Goal: Transaction & Acquisition: Purchase product/service

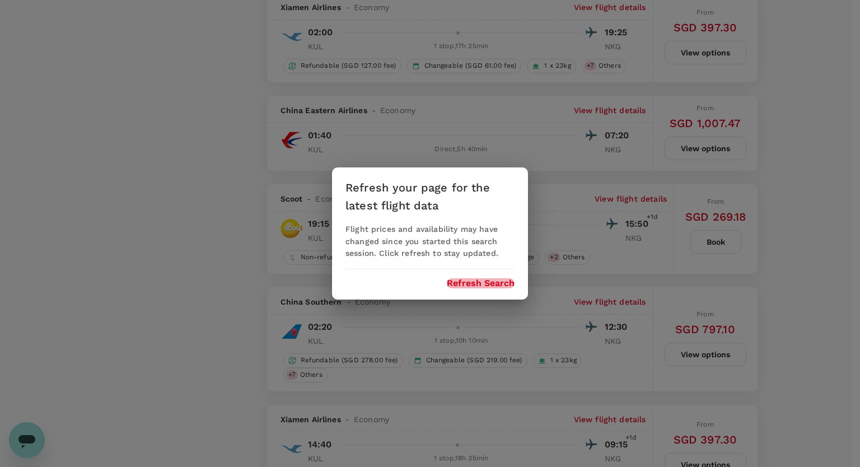
click at [486, 280] on button "Refresh Search" at bounding box center [481, 283] width 68 height 10
click at [782, 265] on div "Refresh your page for the latest flight data Flight prices and availability may…" at bounding box center [430, 233] width 860 height 467
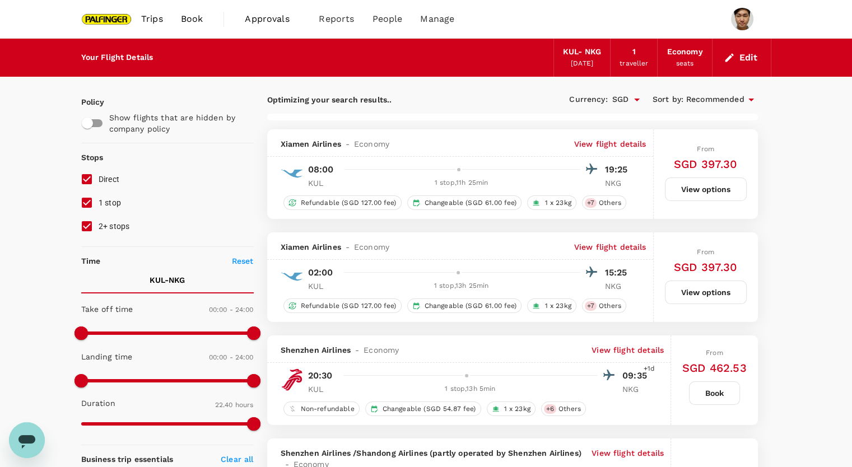
type input "1815"
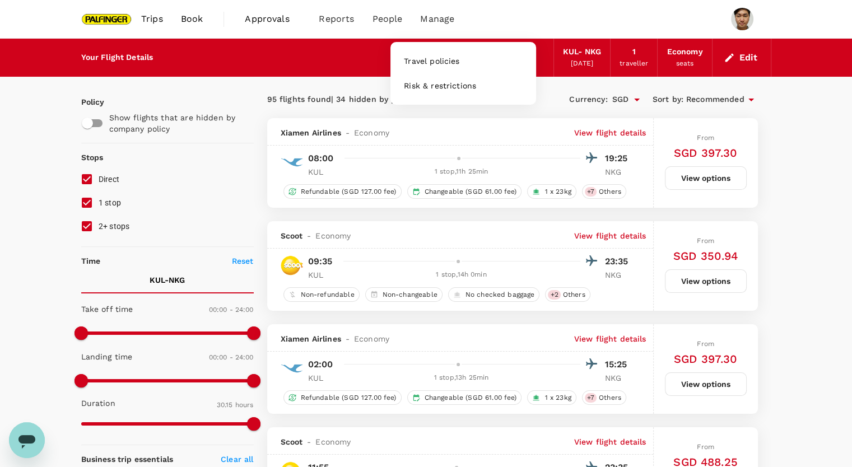
click at [435, 25] on span "Manage" at bounding box center [437, 18] width 34 height 13
click at [437, 18] on span "Manage" at bounding box center [437, 18] width 34 height 13
click at [430, 60] on span "Travel policies" at bounding box center [431, 60] width 55 height 11
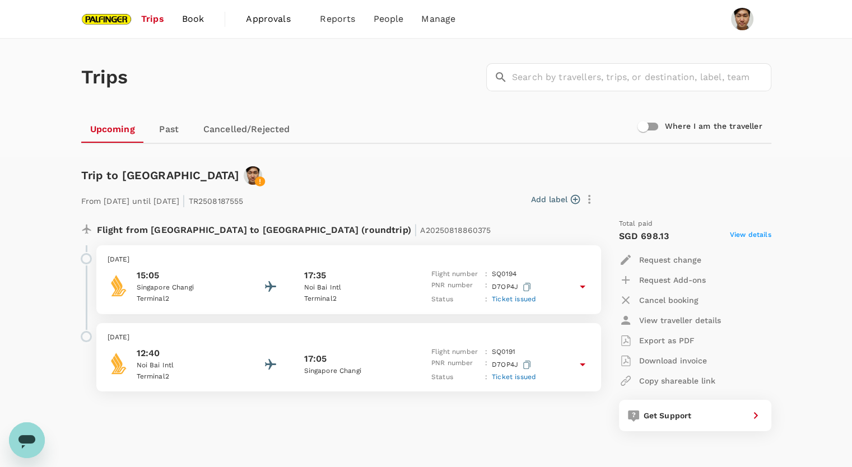
click at [762, 231] on span "View details" at bounding box center [750, 236] width 41 height 13
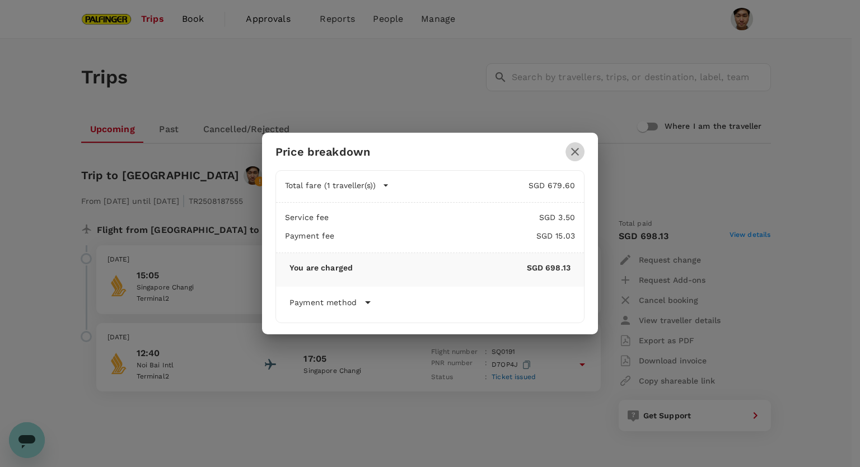
click at [581, 150] on icon "button" at bounding box center [575, 151] width 13 height 13
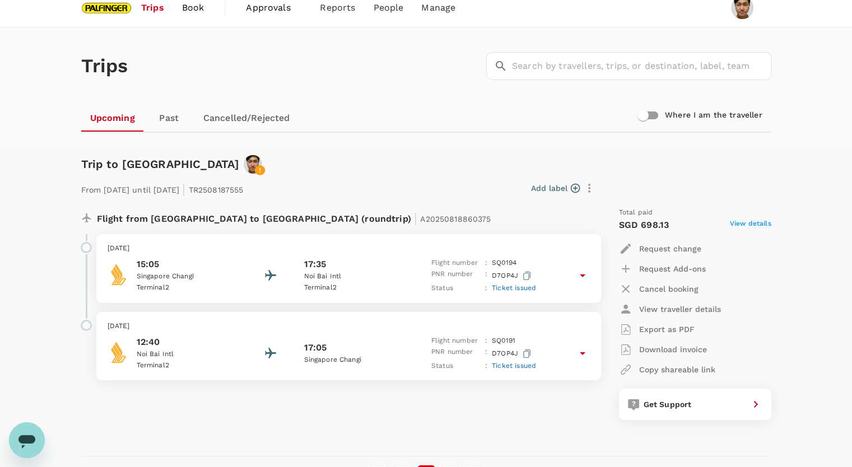
scroll to position [13, 0]
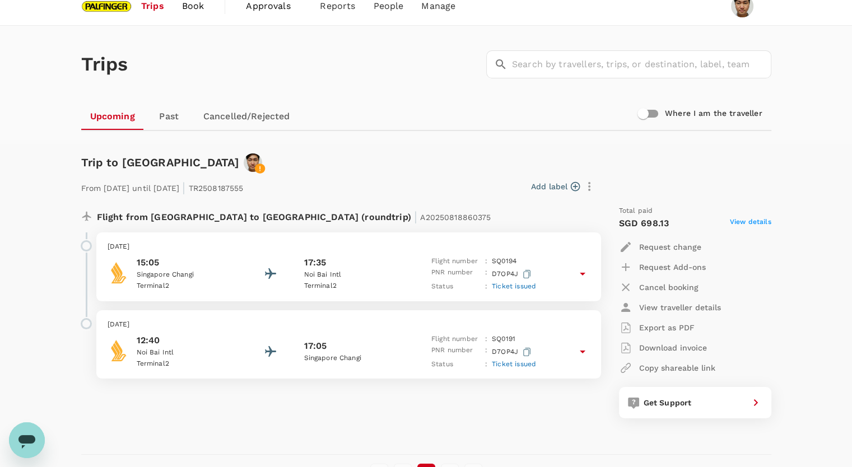
click at [654, 290] on p "Cancel booking" at bounding box center [668, 287] width 59 height 11
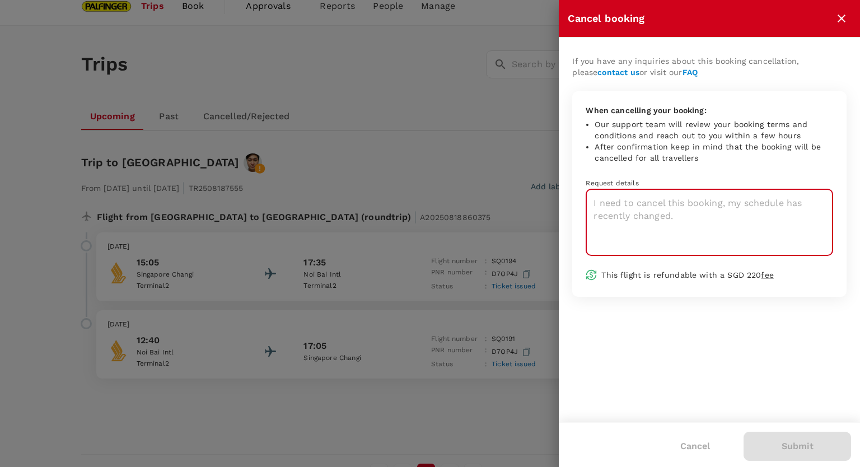
click at [741, 195] on textarea at bounding box center [710, 222] width 248 height 67
type textarea "I need to cancel my booking"
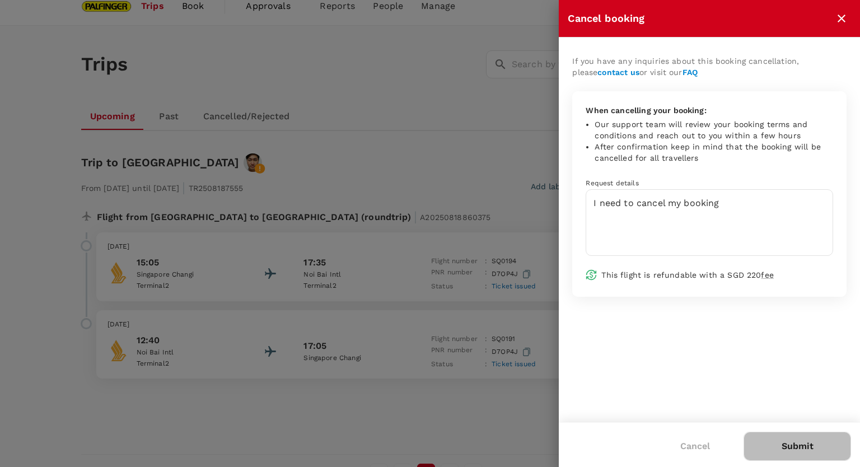
click at [764, 441] on button "Submit" at bounding box center [798, 446] width 108 height 29
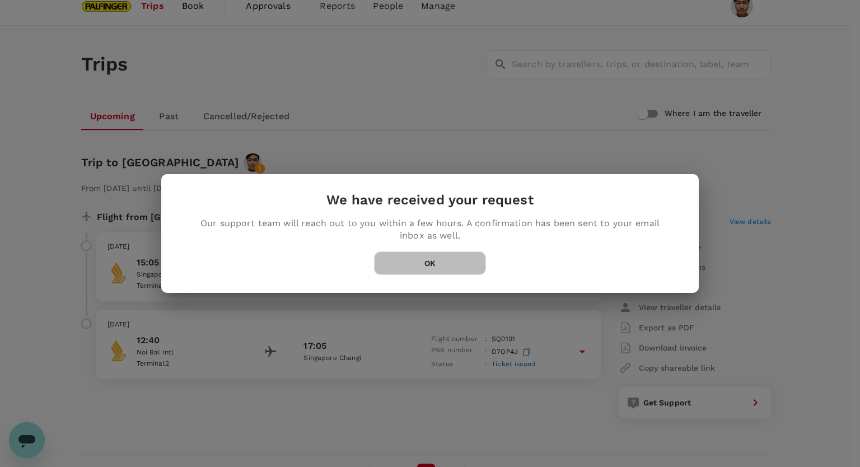
click at [449, 274] on button "OK" at bounding box center [430, 263] width 112 height 24
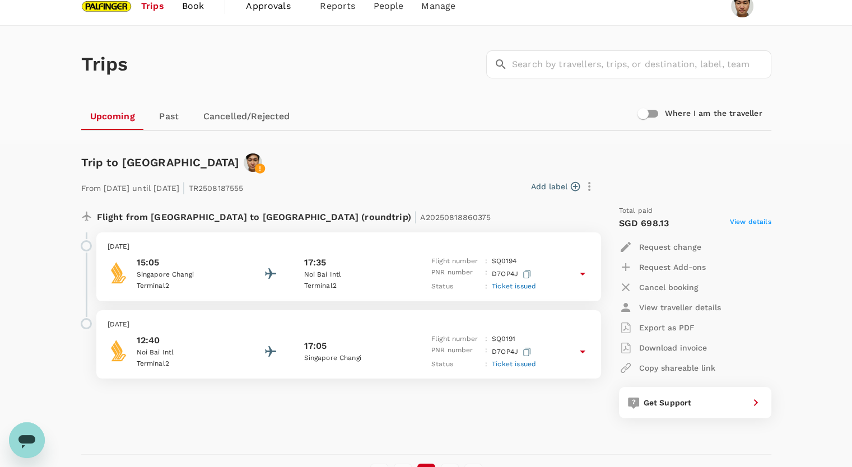
click at [202, 8] on span "Book" at bounding box center [193, 5] width 22 height 13
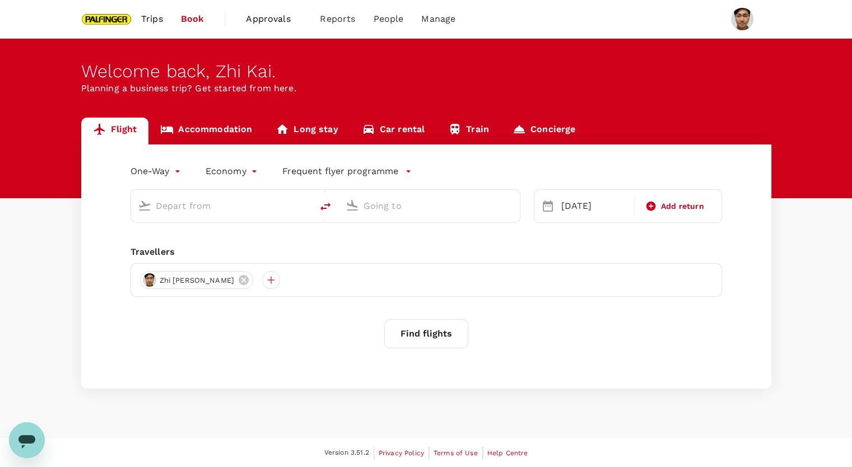
type input "Kuala Lumpur Intl (KUL)"
type input "Nanjing Lukou Intl (NKG)"
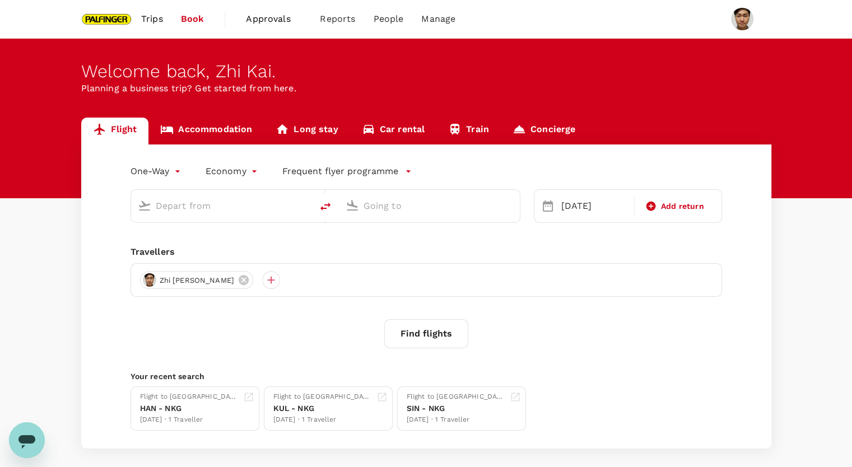
type input "Kuala Lumpur Intl (KUL)"
type input "Nanjing Lukou Intl (NKG)"
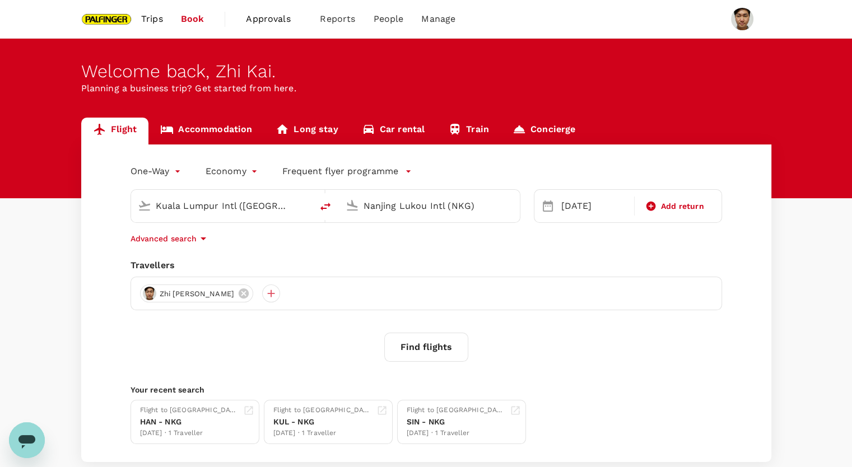
drag, startPoint x: 623, startPoint y: 254, endPoint x: 339, endPoint y: 352, distance: 300.4
click at [339, 352] on div "One-Way oneway Economy economy Frequent flyer programme Kuala Lumpur Intl (KUL)…" at bounding box center [426, 304] width 690 height 318
click at [441, 347] on button "Find flights" at bounding box center [426, 347] width 84 height 29
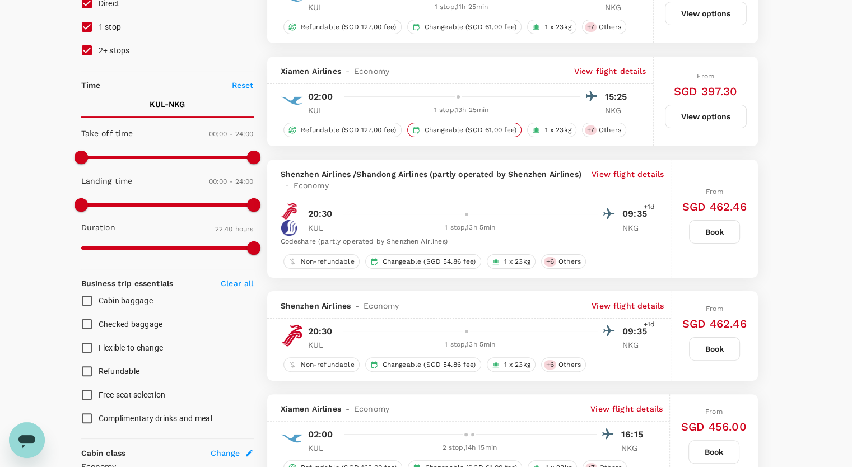
scroll to position [146, 0]
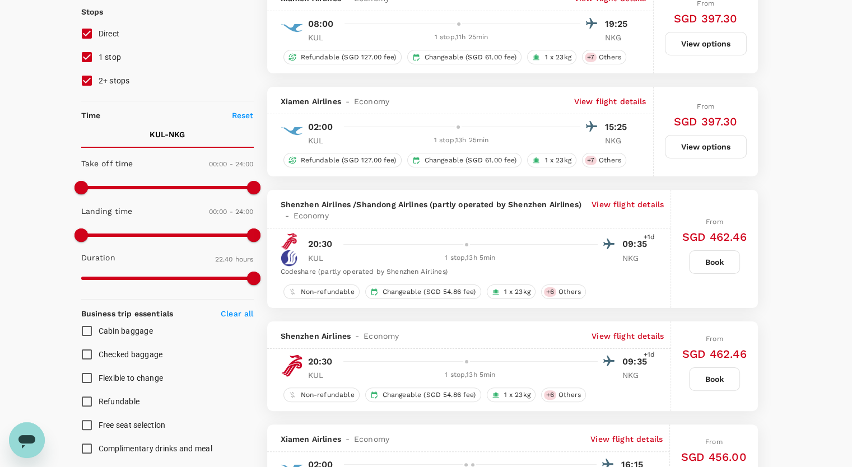
type input "1815"
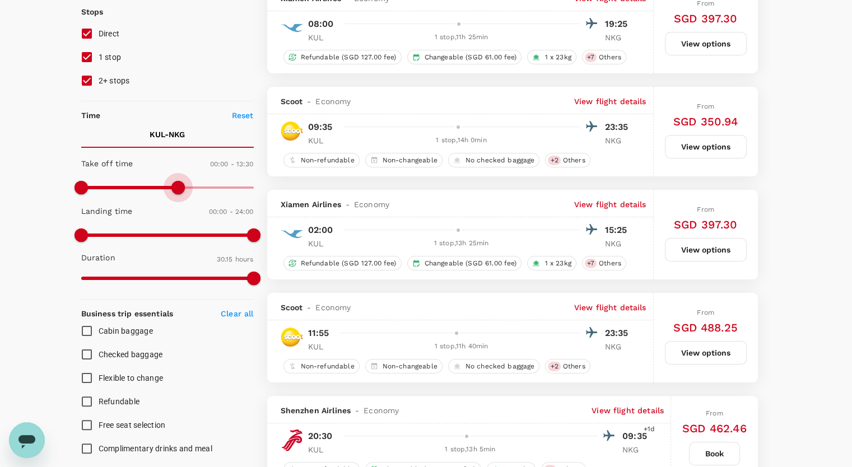
click at [177, 187] on span at bounding box center [167, 187] width 173 height 17
click at [177, 187] on span at bounding box center [177, 187] width 13 height 13
type input "1440"
drag, startPoint x: 177, startPoint y: 187, endPoint x: 326, endPoint y: 211, distance: 151.0
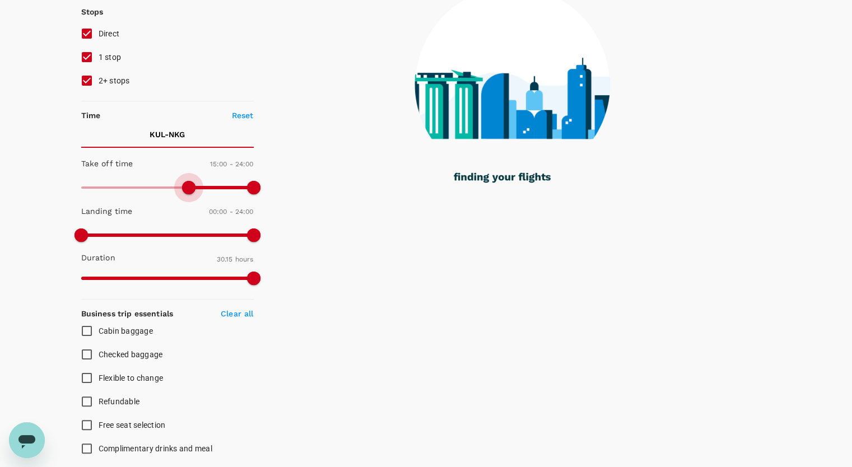
type input "930"
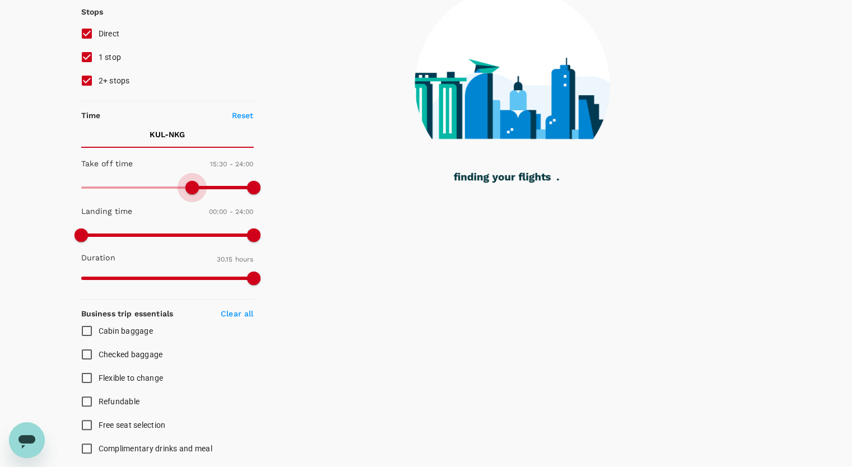
drag, startPoint x: 82, startPoint y: 181, endPoint x: 191, endPoint y: 199, distance: 110.0
click at [191, 194] on span at bounding box center [191, 187] width 13 height 13
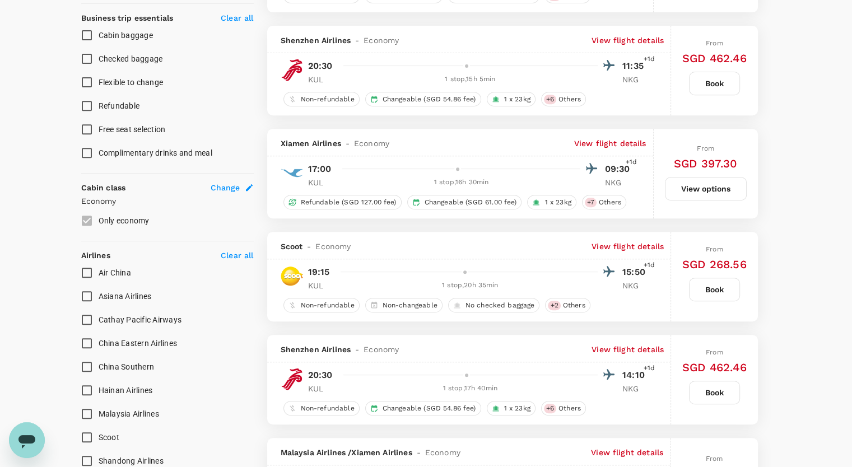
scroll to position [450, 0]
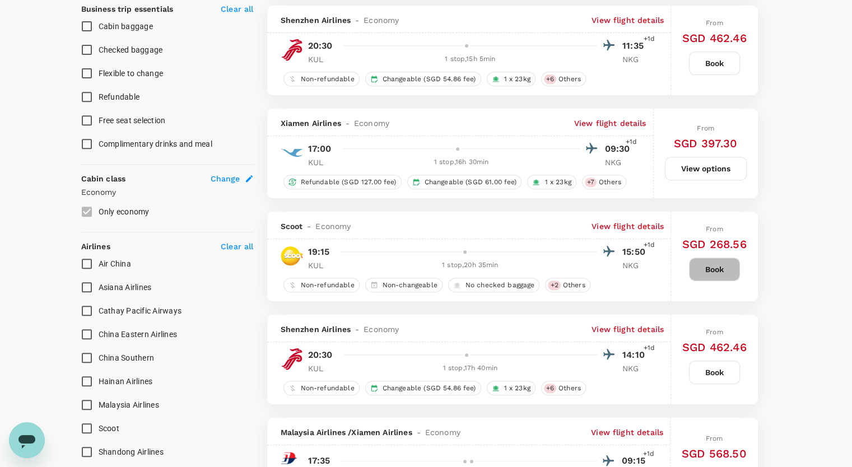
click at [698, 277] on button "Book" at bounding box center [714, 270] width 51 height 24
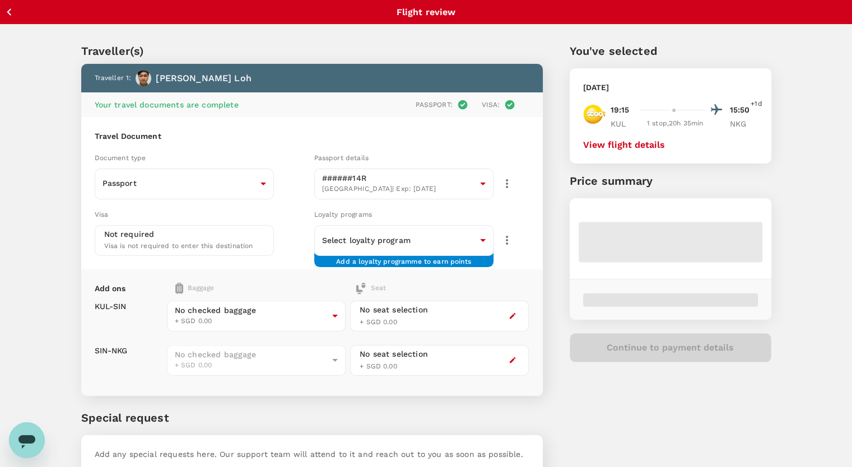
click at [633, 143] on button "View flight details" at bounding box center [624, 145] width 82 height 10
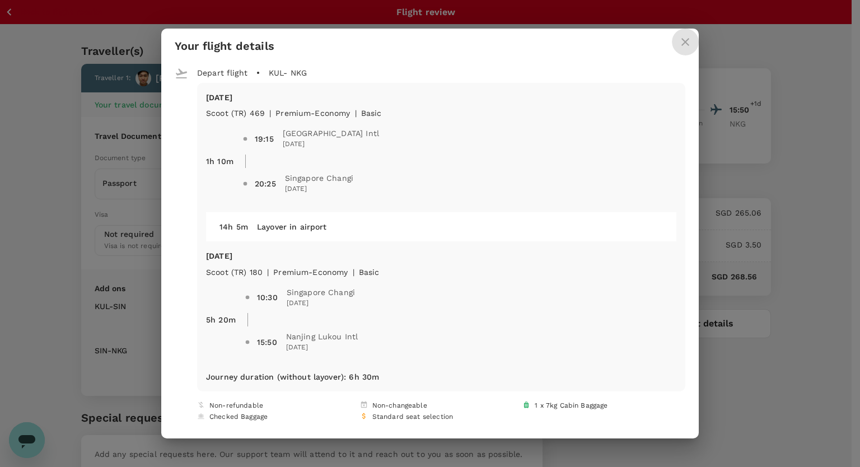
click at [681, 44] on icon "close" at bounding box center [685, 41] width 13 height 13
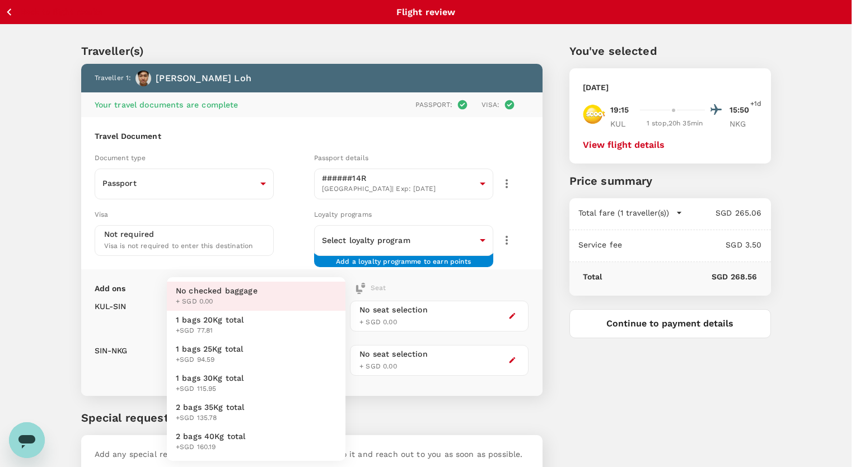
click at [284, 308] on body "Back to flight results Flight review Traveller(s) Traveller 1 : Zhi Kai Loh You…" at bounding box center [430, 269] width 860 height 539
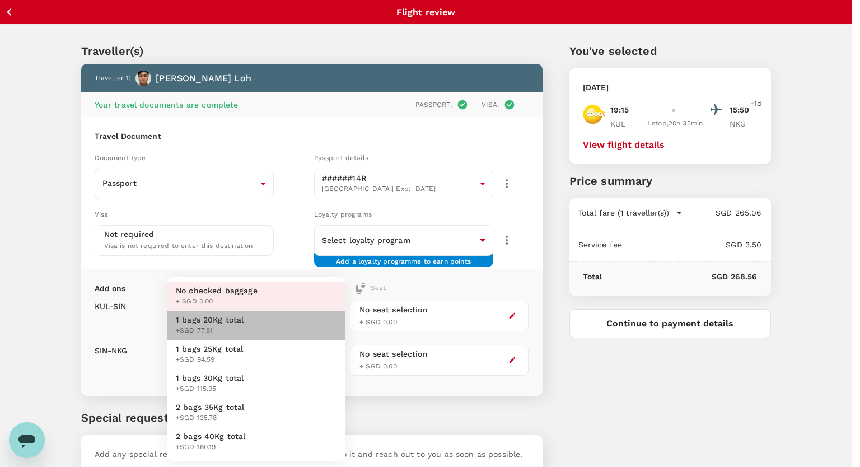
click at [277, 328] on li "1 bags 20Kg total +SGD 77.81" at bounding box center [256, 325] width 179 height 29
type input "1 - 77.81"
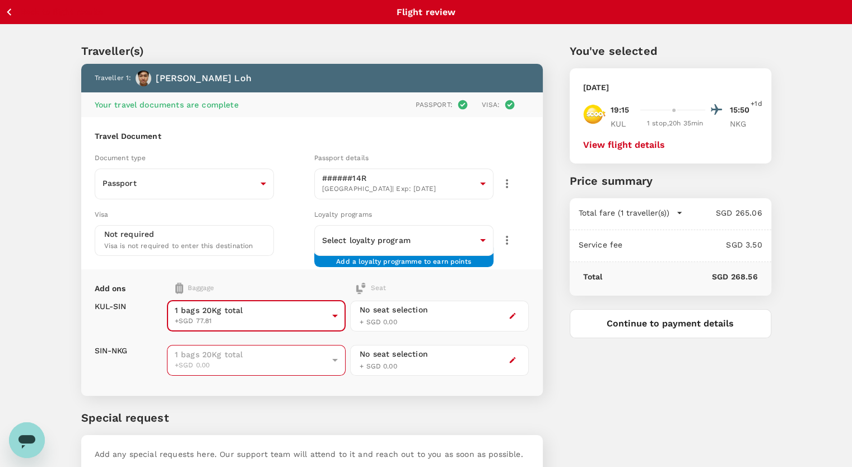
click at [284, 372] on div "1 bags 20Kg total +SGD 0.00" at bounding box center [256, 359] width 179 height 31
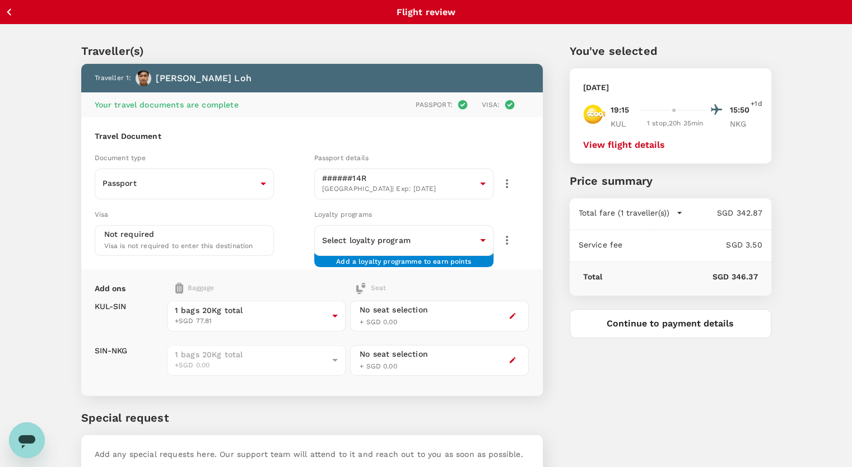
click at [429, 319] on div "No seat selection + SGD 0.00" at bounding box center [439, 316] width 179 height 31
click at [509, 314] on icon "button" at bounding box center [513, 316] width 8 height 8
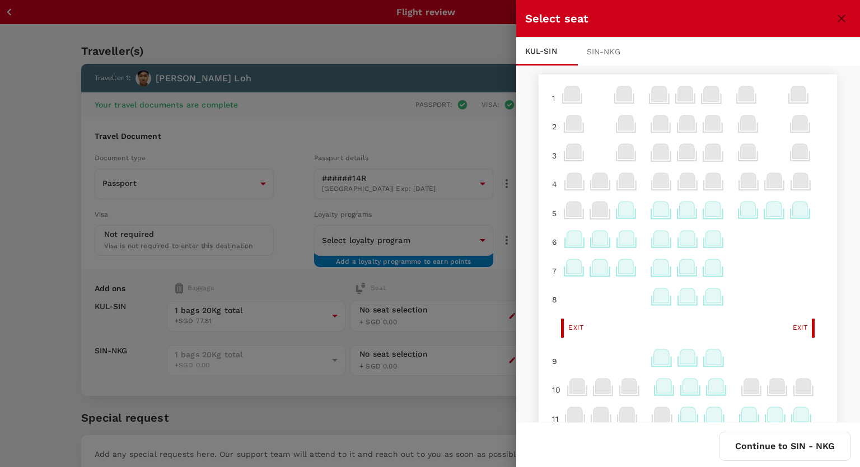
click at [740, 213] on icon at bounding box center [747, 209] width 15 height 15
click at [730, 195] on div "Selected seat 5 H SGD 12.21 Zhi Kai Loh Select" at bounding box center [670, 170] width 168 height 59
click at [731, 189] on p "Select" at bounding box center [732, 185] width 25 height 11
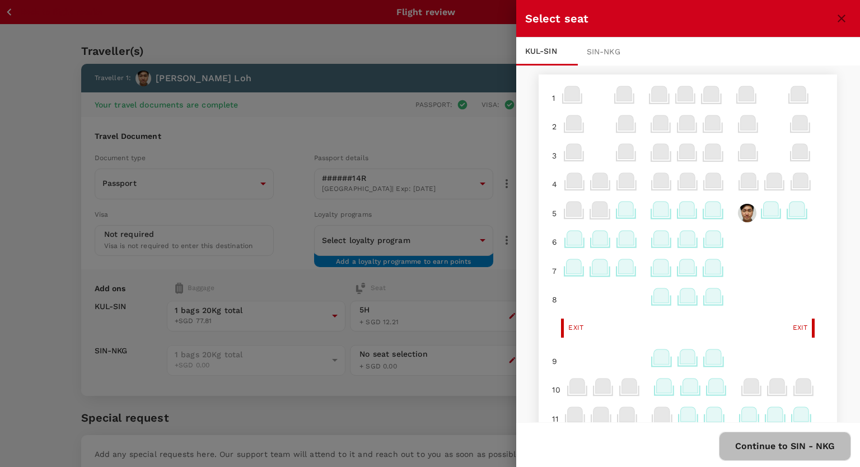
click at [786, 446] on button "Continue to SIN - NKG" at bounding box center [785, 446] width 132 height 29
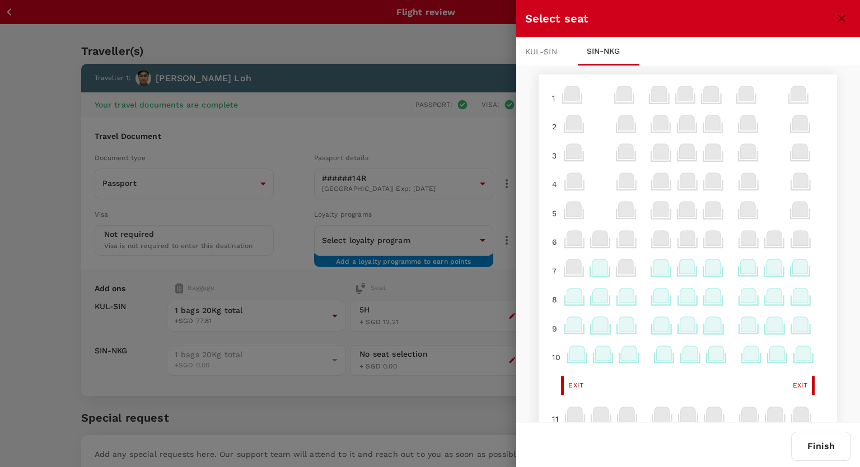
click at [740, 269] on icon at bounding box center [747, 266] width 15 height 15
click at [729, 240] on div "Selected seat 7 H SGD 35.09 Zhi Kai Loh Select" at bounding box center [670, 228] width 168 height 59
click at [729, 240] on p "Select" at bounding box center [732, 243] width 25 height 11
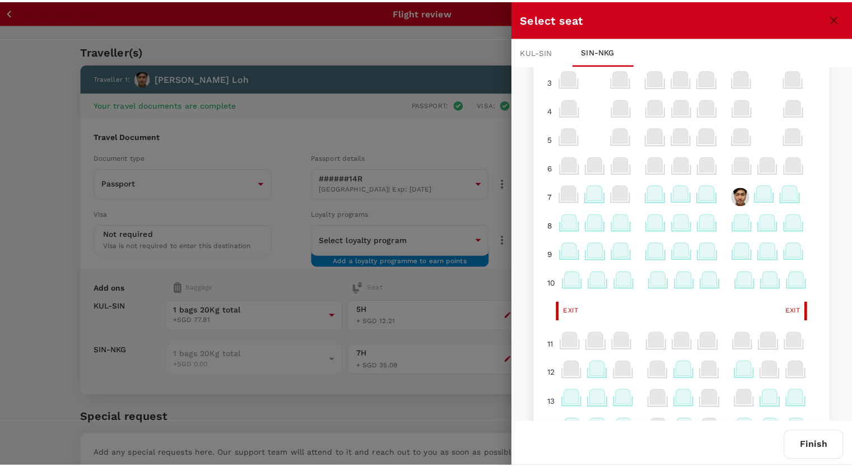
scroll to position [74, 0]
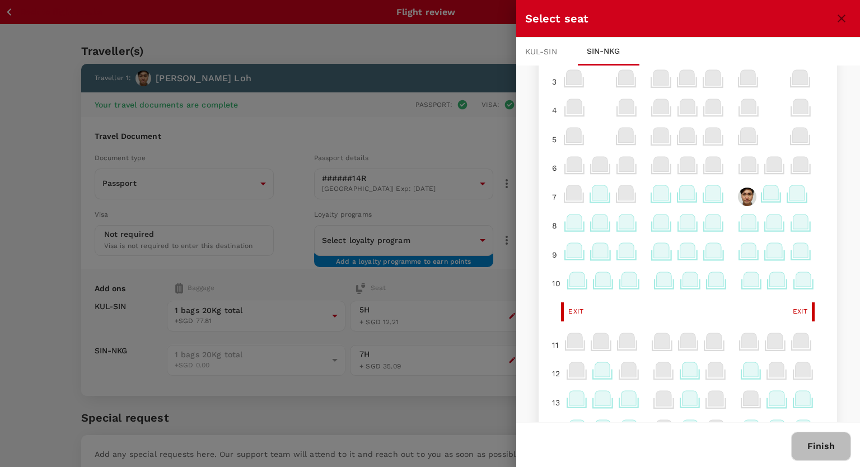
click at [809, 445] on button "Finish" at bounding box center [821, 446] width 60 height 29
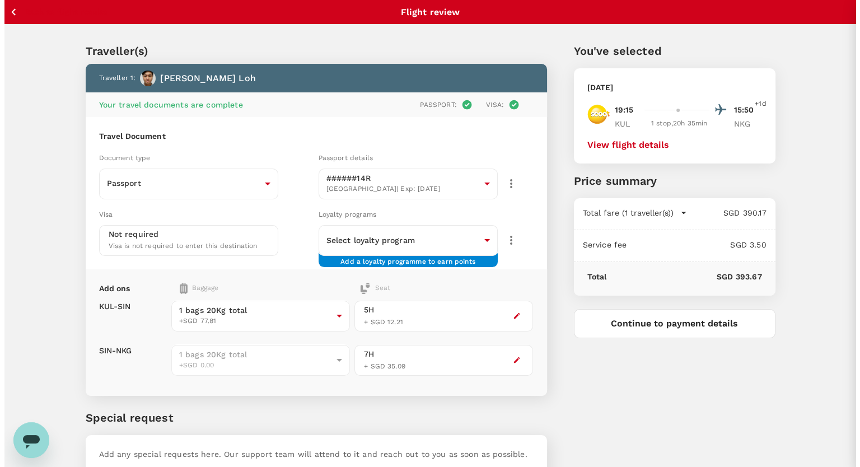
scroll to position [0, 0]
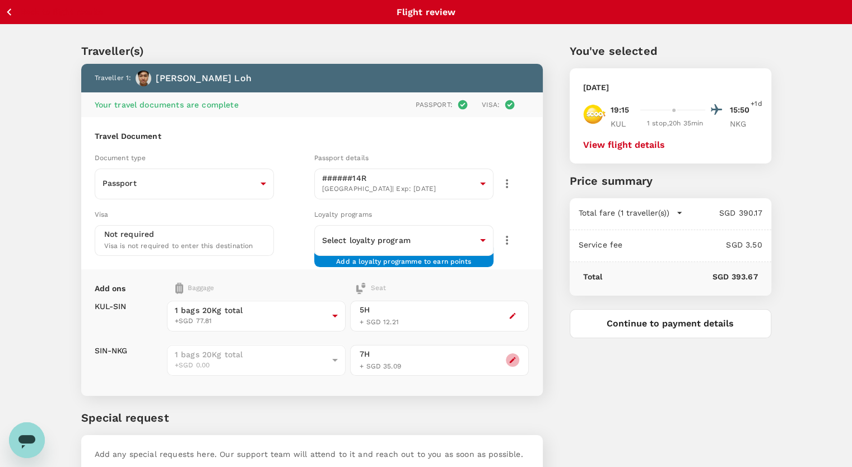
click at [512, 360] on icon "button" at bounding box center [513, 360] width 6 height 6
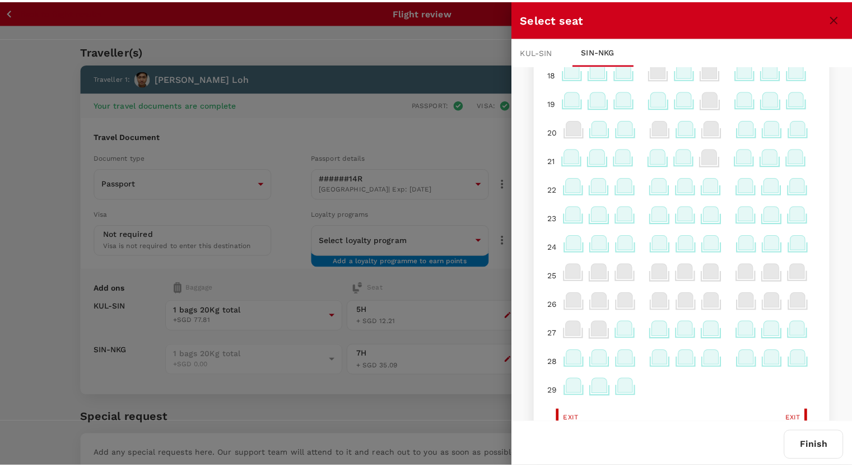
scroll to position [547, 0]
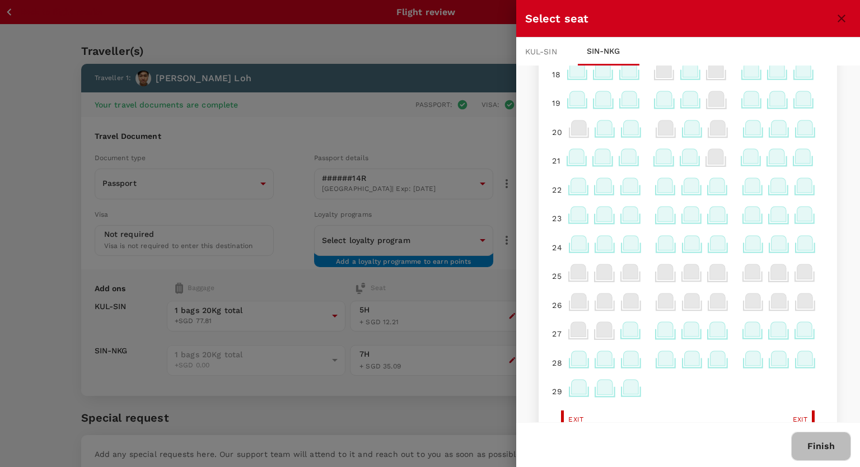
click at [807, 445] on button "Finish" at bounding box center [821, 446] width 60 height 29
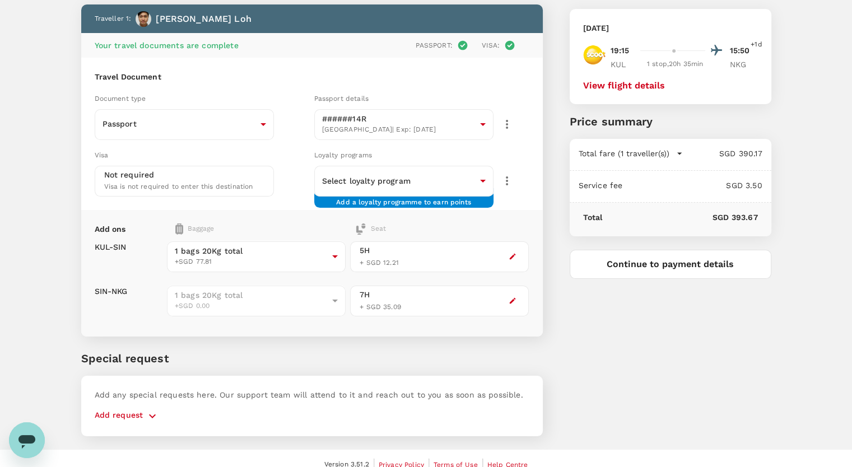
scroll to position [60, 0]
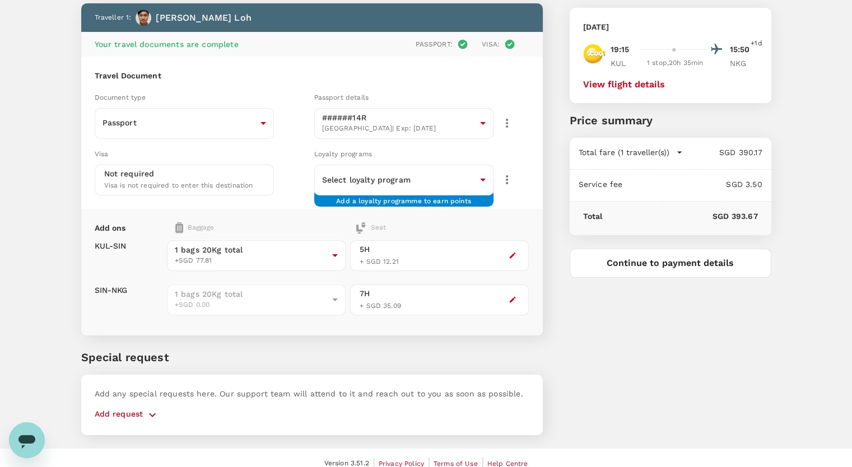
click at [632, 89] on button "View flight details" at bounding box center [624, 85] width 82 height 10
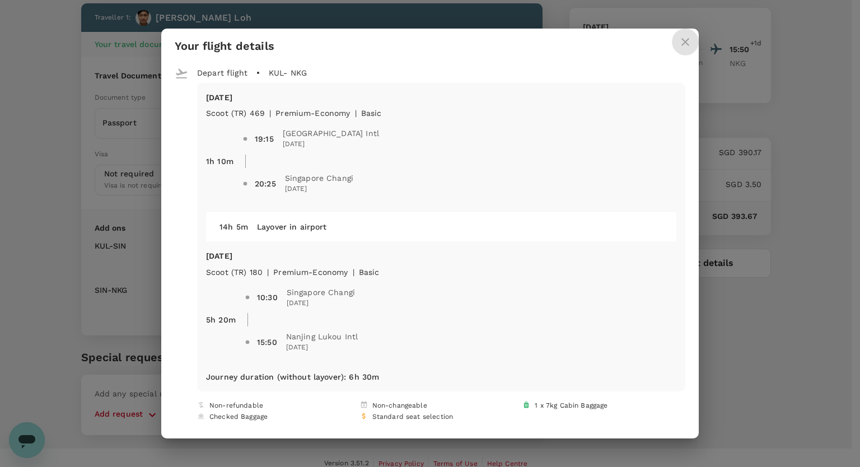
click at [687, 43] on icon "close" at bounding box center [686, 42] width 8 height 8
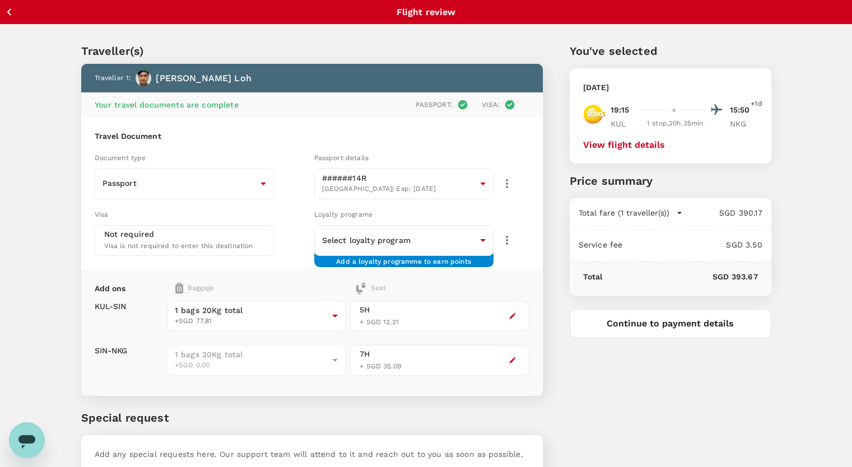
scroll to position [70, 0]
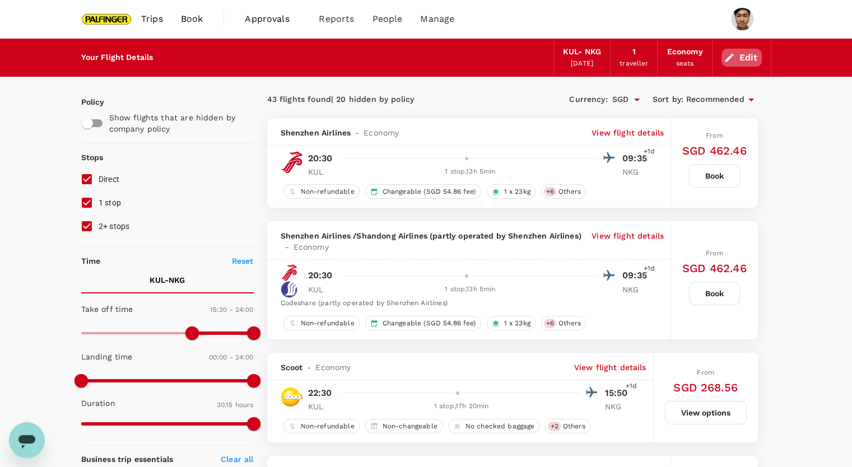
click at [735, 54] on button "Edit" at bounding box center [741, 58] width 40 height 18
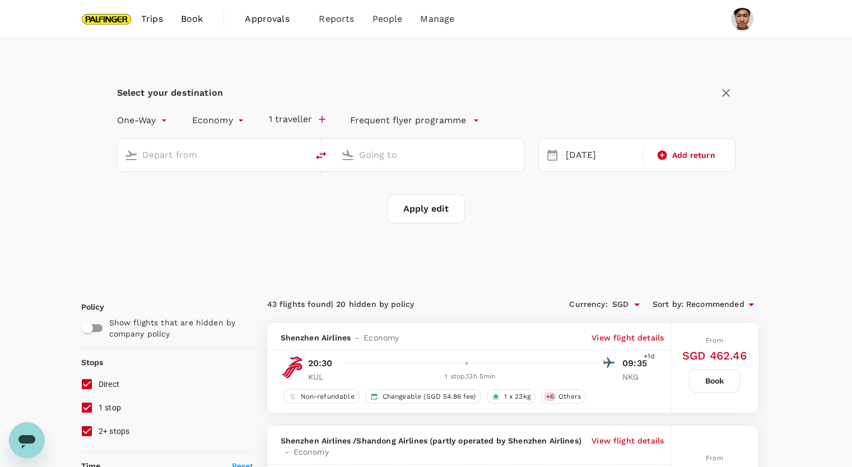
type input "Kuala Lumpur Intl (KUL)"
type input "Nanjing Lukou Intl (NKG)"
click at [320, 160] on icon "delete" at bounding box center [320, 155] width 13 height 13
type input "Nanjing Lukou Intl (NKG)"
click at [436, 157] on input "Kuala Lumpur Intl (KUL)" at bounding box center [430, 154] width 142 height 17
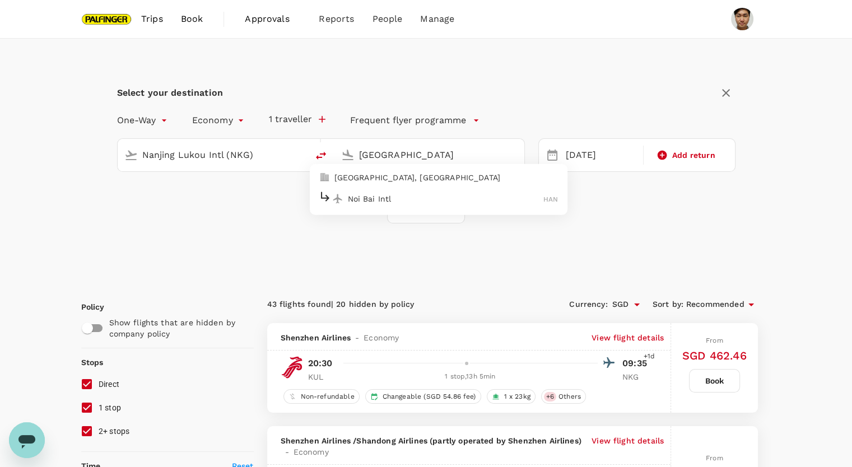
click at [429, 189] on li "Noi Bai Intl HAN" at bounding box center [439, 199] width 258 height 24
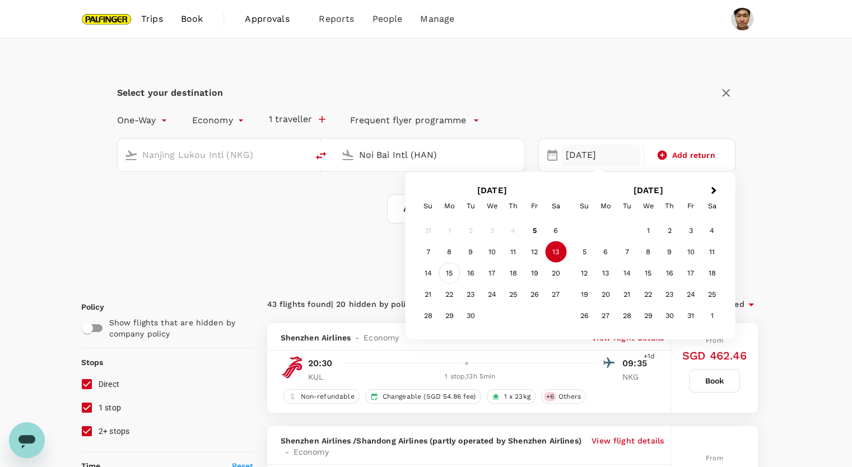
type input "Noi Bai Intl (HAN)"
click at [448, 272] on div "15" at bounding box center [449, 273] width 21 height 21
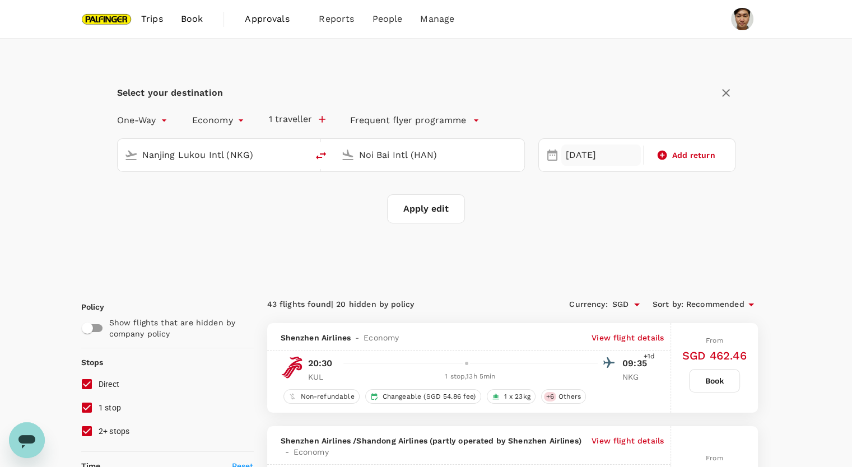
click at [581, 156] on div "15 Sep" at bounding box center [601, 156] width 80 height 22
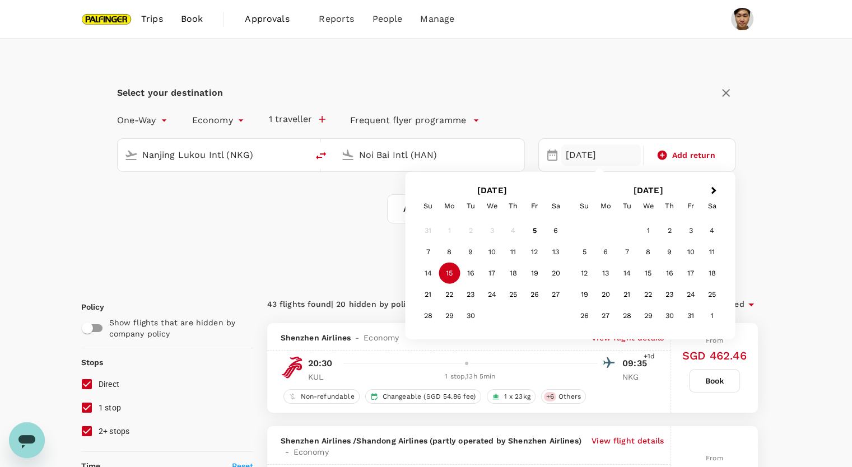
click at [453, 272] on div "15" at bounding box center [449, 273] width 21 height 21
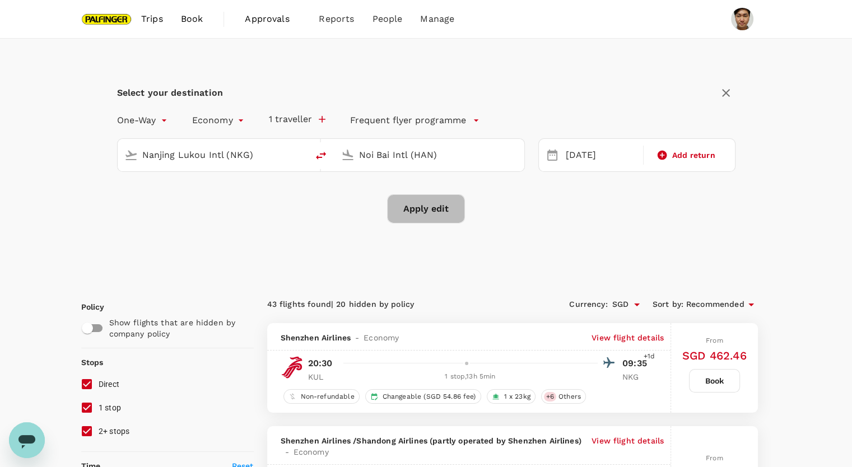
click at [436, 206] on button "Apply edit" at bounding box center [426, 208] width 78 height 29
checkbox input "false"
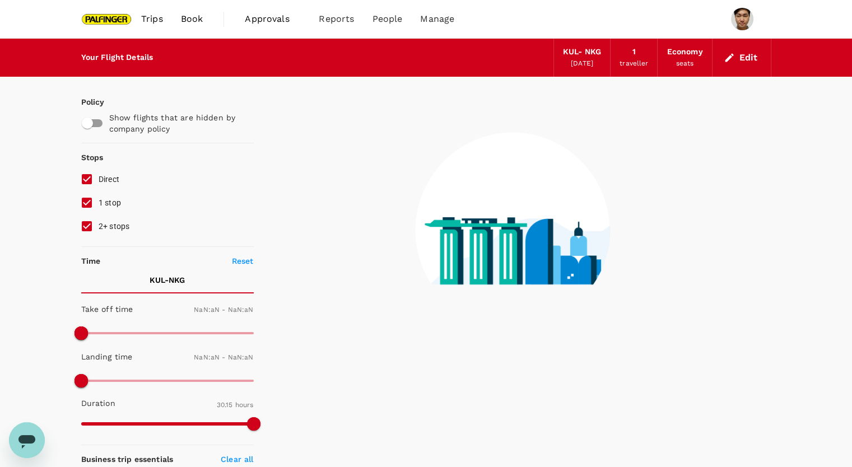
type input "1440"
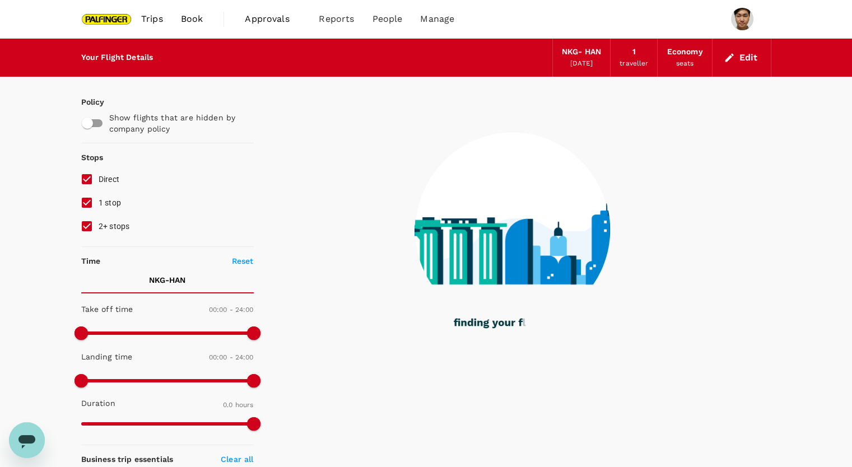
scroll to position [168, 0]
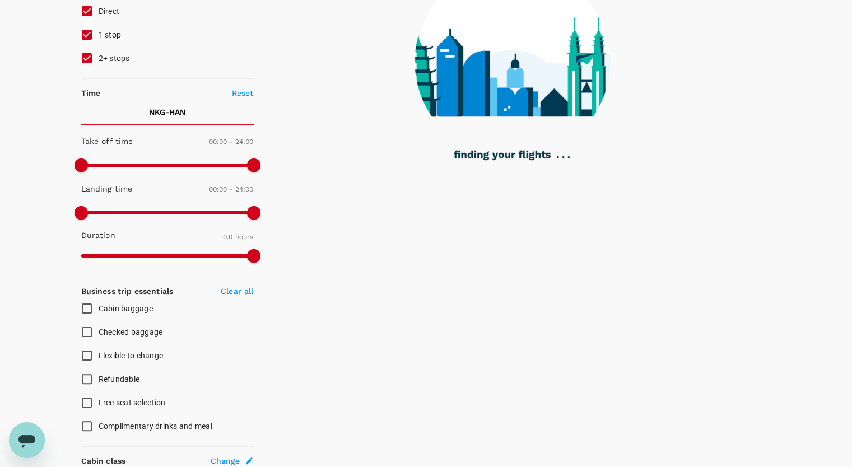
type input "840"
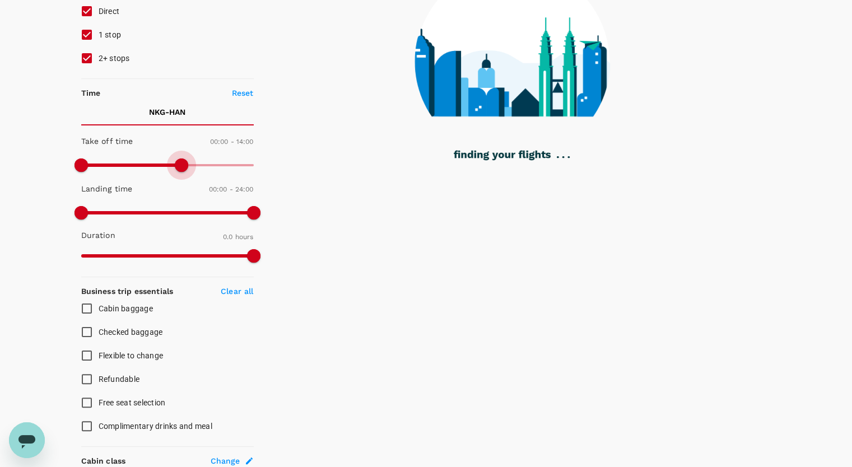
click at [181, 164] on span at bounding box center [167, 165] width 173 height 17
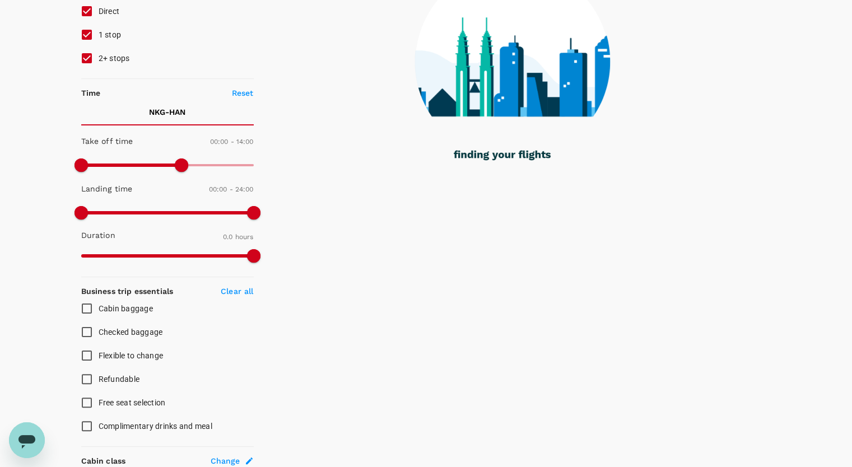
checkbox input "true"
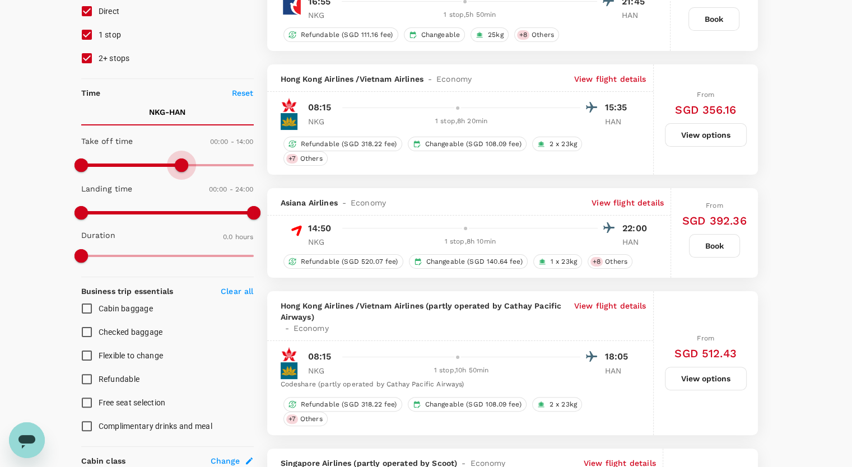
type input "1440"
drag, startPoint x: 181, startPoint y: 164, endPoint x: 417, endPoint y: 202, distance: 238.3
click at [417, 202] on div "Policy Show flights that are hidden by company policy Stops Direct 1 stop 2+ st…" at bounding box center [426, 319] width 690 height 821
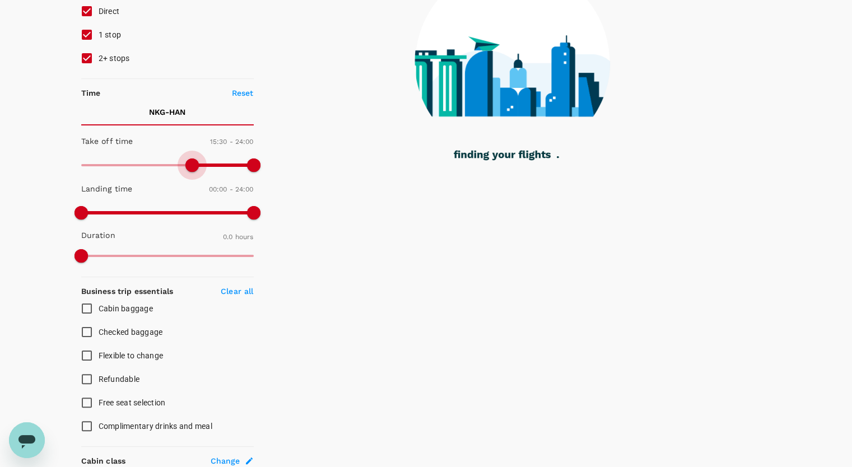
type input "960"
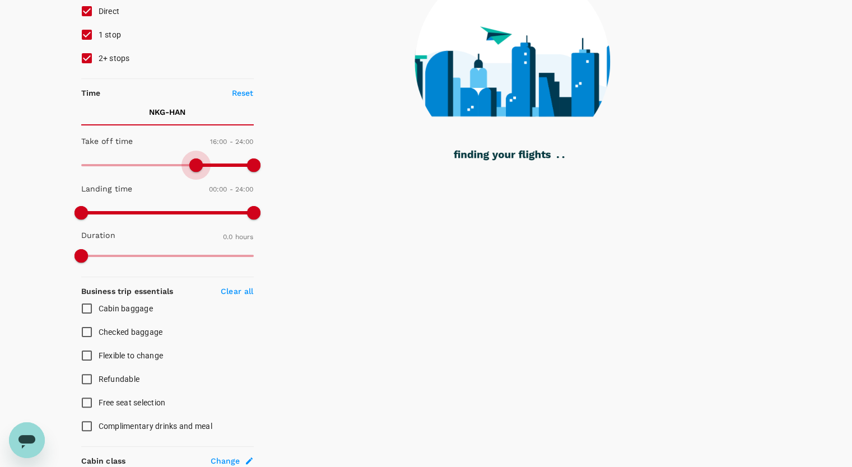
drag, startPoint x: 84, startPoint y: 164, endPoint x: 197, endPoint y: 171, distance: 112.8
click at [197, 171] on span at bounding box center [195, 165] width 13 height 13
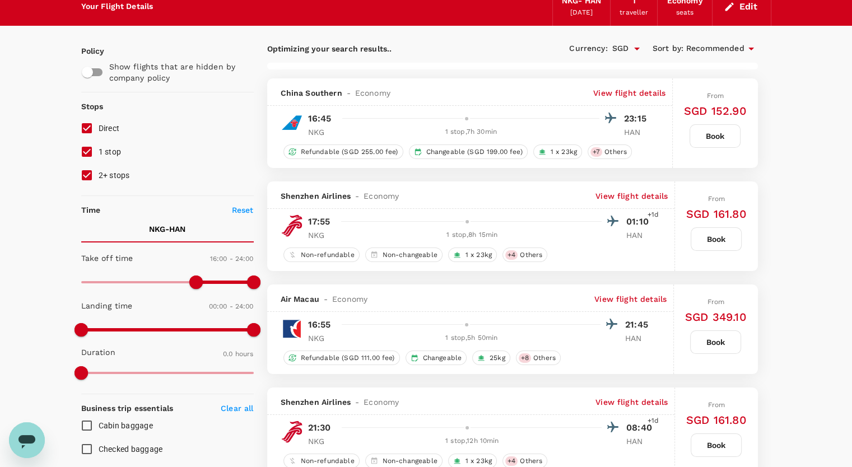
scroll to position [49, 0]
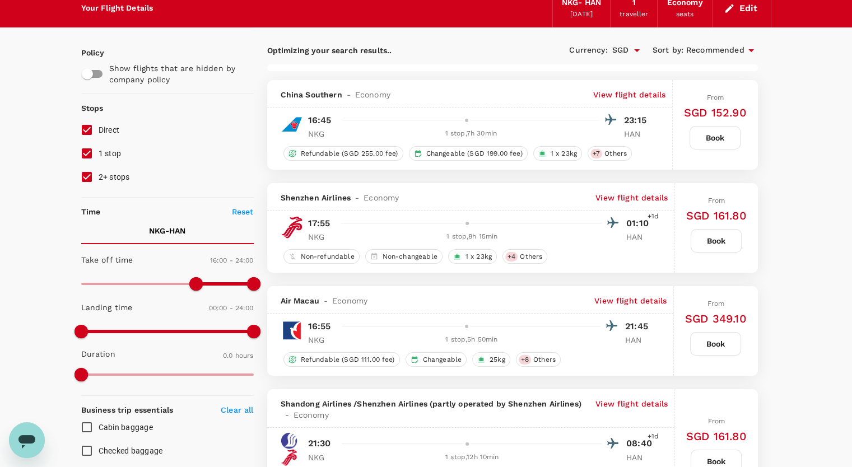
click at [632, 91] on p "View flight details" at bounding box center [629, 94] width 72 height 11
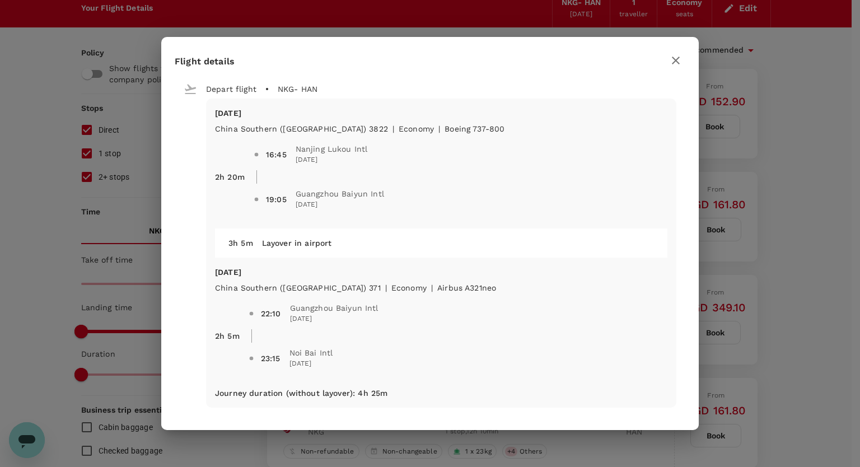
click at [191, 223] on div "Mon, 15 Sep China Southern (CZ) 3822 | economy | Boeing 737-800 2h 20m 16:45 Na…" at bounding box center [430, 253] width 493 height 309
click at [677, 57] on icon "button" at bounding box center [675, 60] width 13 height 13
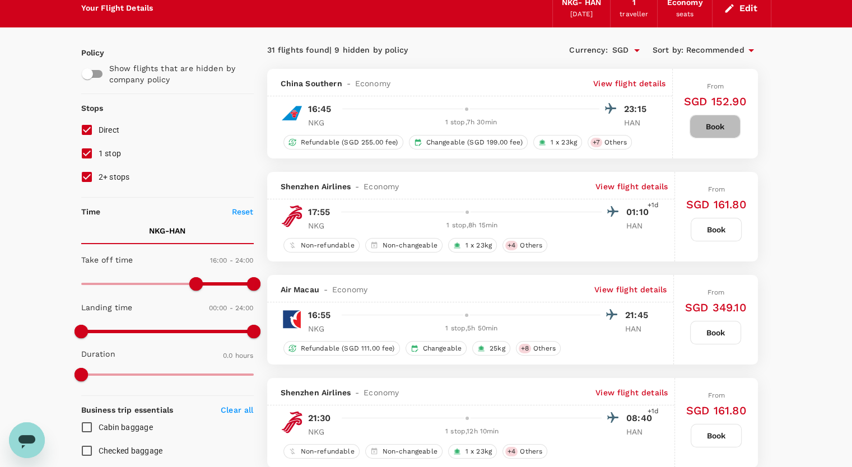
click at [712, 128] on button "Book" at bounding box center [714, 127] width 51 height 24
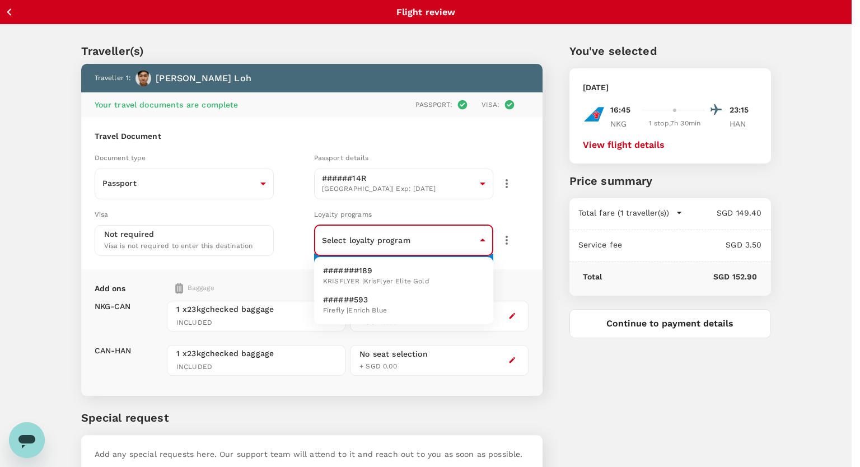
click at [437, 239] on body "Back to flight results Flight review Traveller(s) Traveller 1 : Zhi Kai Loh You…" at bounding box center [430, 269] width 860 height 539
click at [437, 239] on div at bounding box center [430, 233] width 860 height 467
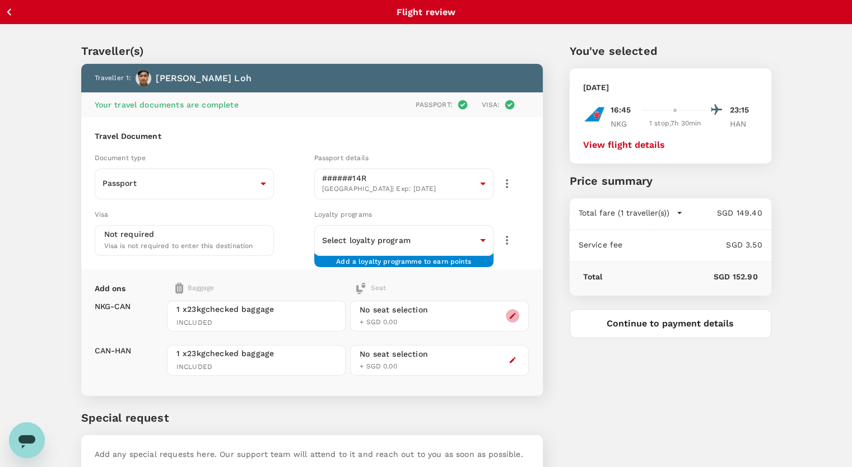
click at [511, 316] on icon "button" at bounding box center [513, 316] width 6 height 6
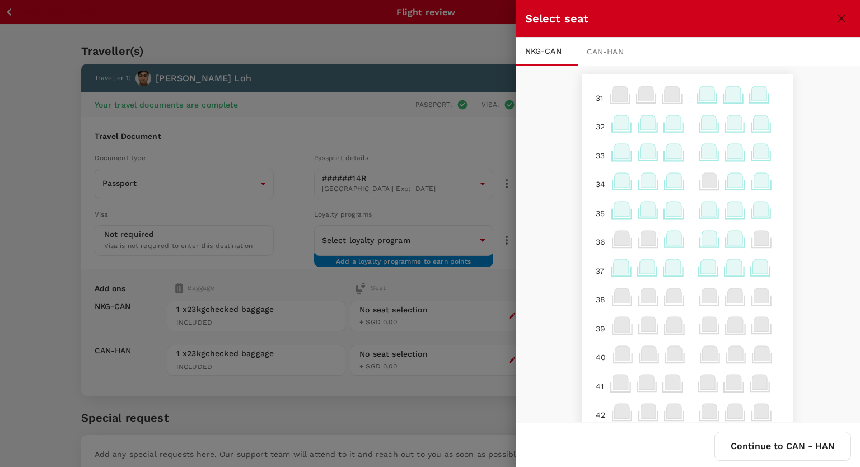
click at [702, 120] on icon at bounding box center [709, 122] width 15 height 15
click at [693, 184] on p "Select" at bounding box center [693, 185] width 25 height 11
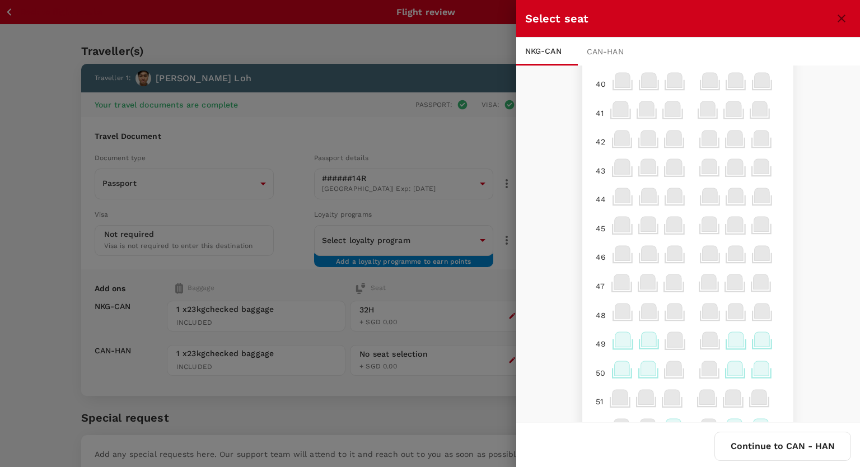
scroll to position [540, 0]
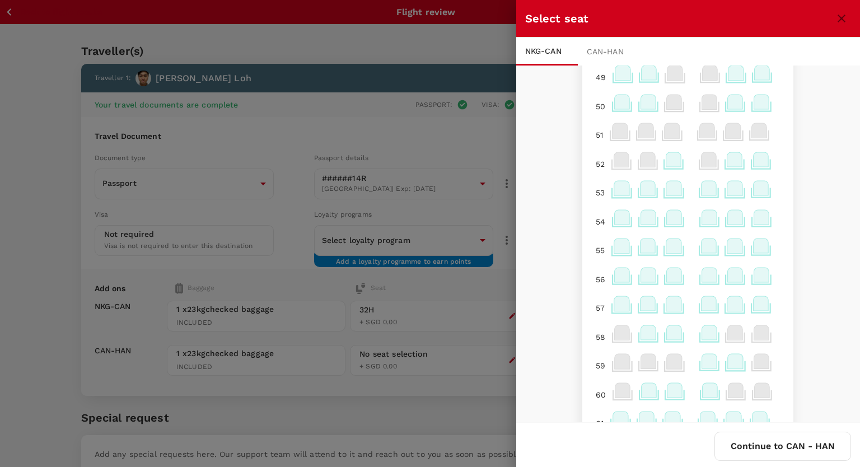
click at [757, 436] on button "Continue to CAN - HAN" at bounding box center [783, 446] width 137 height 29
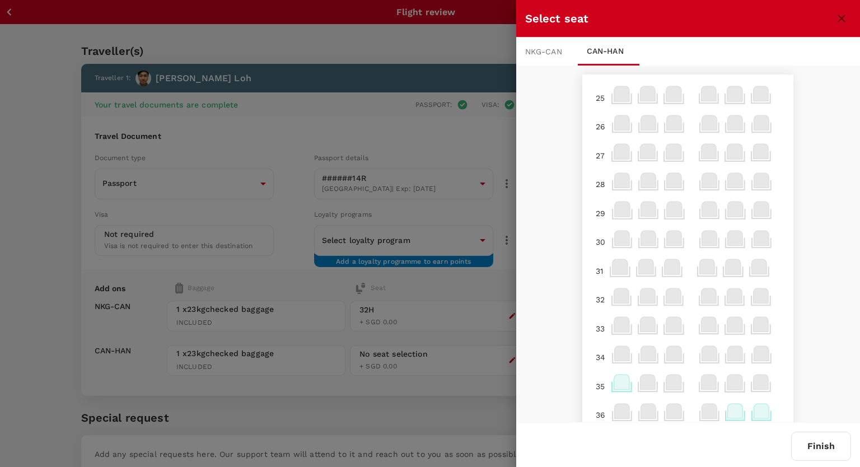
scroll to position [283, 0]
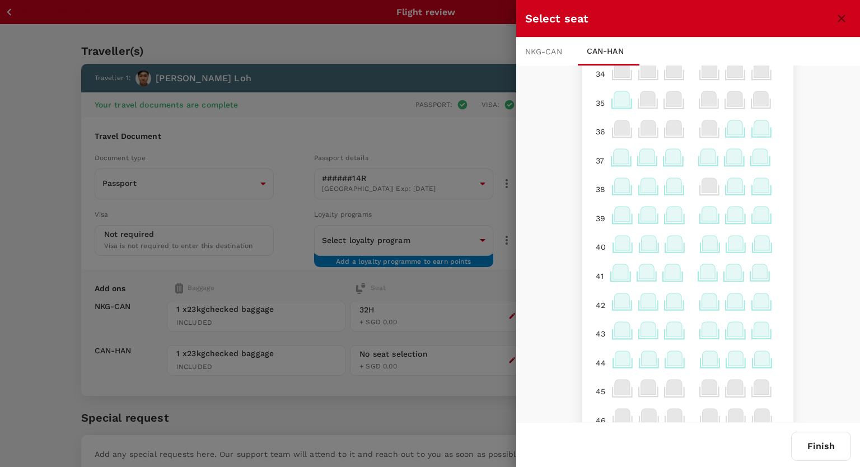
click at [668, 164] on icon at bounding box center [673, 156] width 15 height 15
click at [667, 191] on icon at bounding box center [674, 185] width 15 height 15
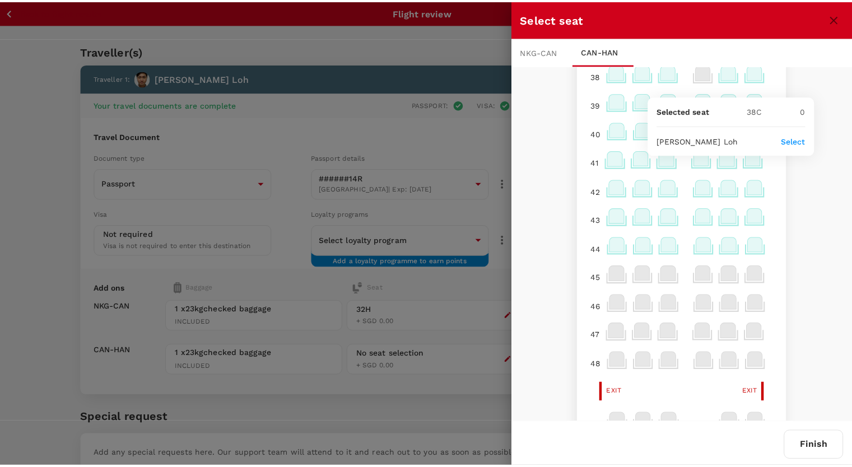
scroll to position [395, 0]
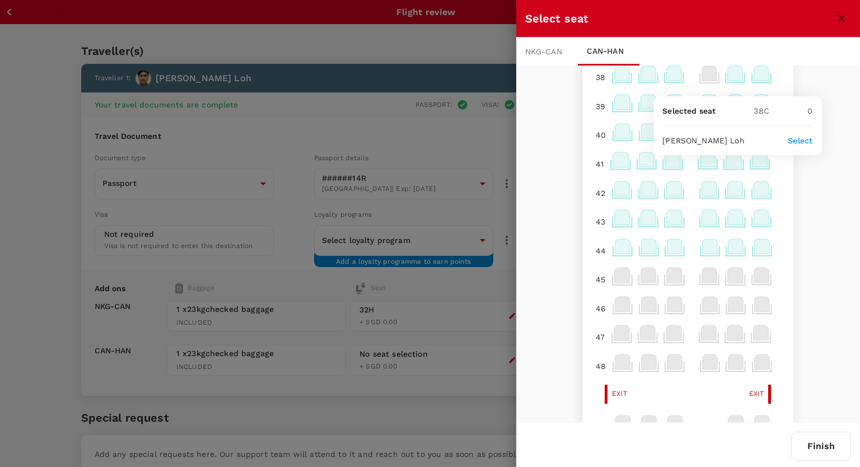
click at [796, 141] on p "Select" at bounding box center [800, 140] width 25 height 11
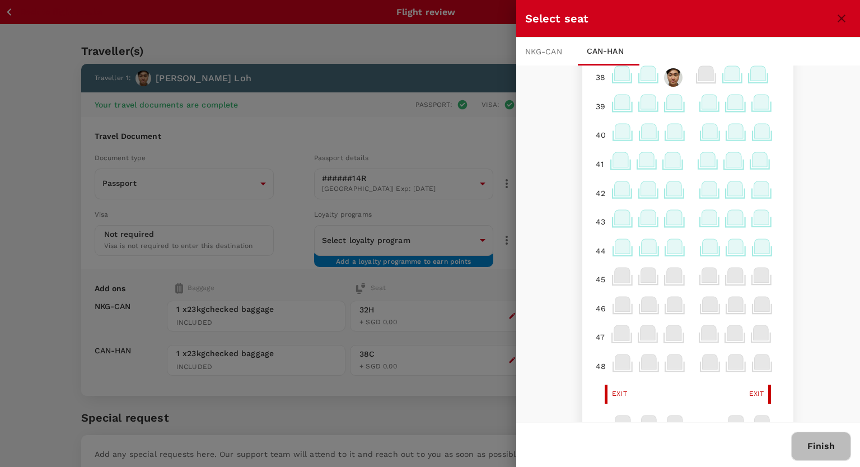
click at [804, 435] on button "Finish" at bounding box center [821, 446] width 60 height 29
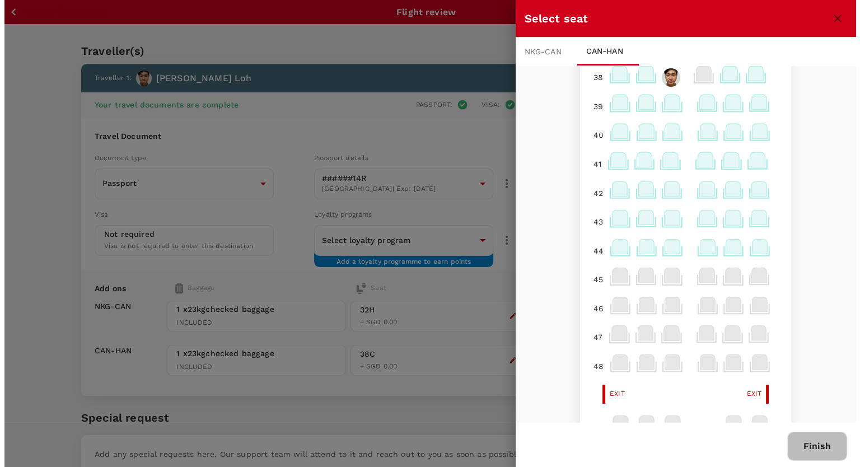
scroll to position [0, 0]
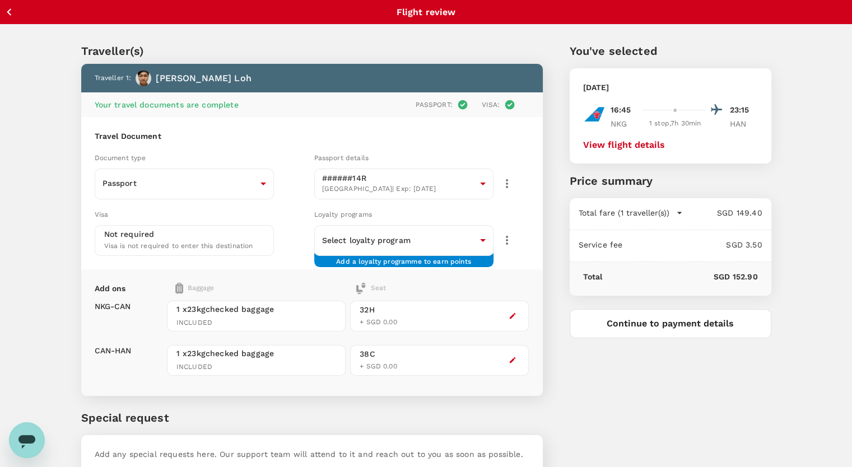
click at [672, 418] on div "You've selected Monday, 15 Sep 2025 16:45 23:15 NKG 1 stop , 7h 30min HAN View …" at bounding box center [657, 262] width 229 height 493
click at [517, 315] on button "button" at bounding box center [512, 315] width 13 height 13
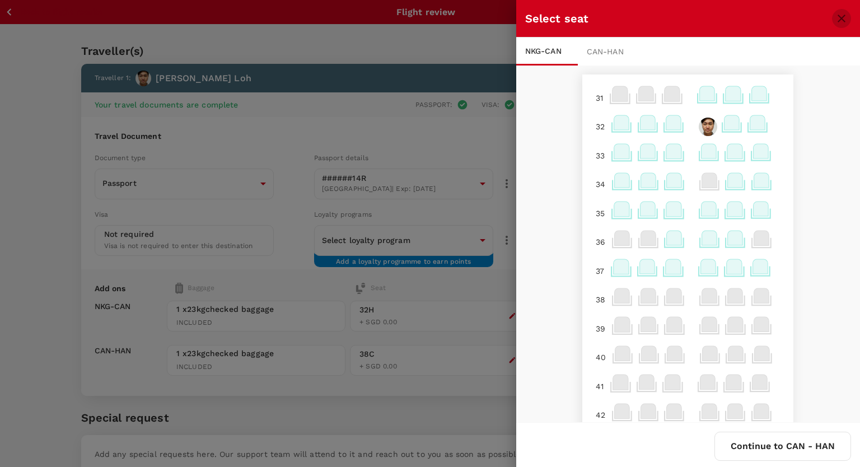
click at [844, 14] on icon "close" at bounding box center [841, 18] width 13 height 13
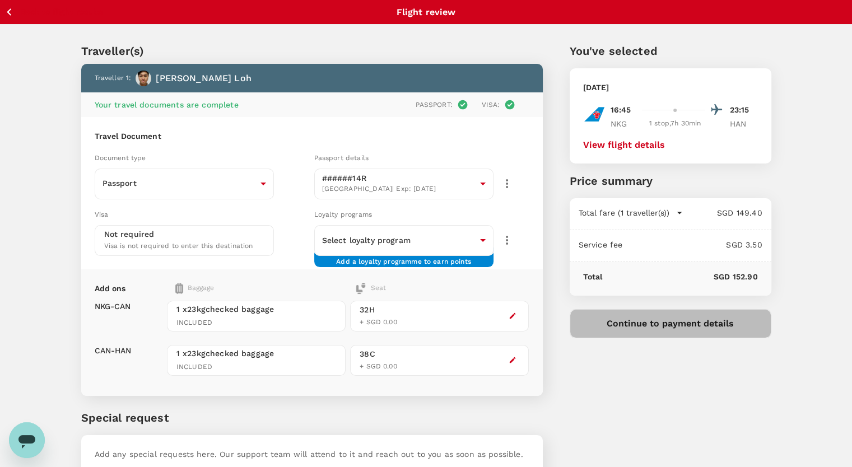
click at [648, 330] on button "Continue to payment details" at bounding box center [671, 323] width 202 height 29
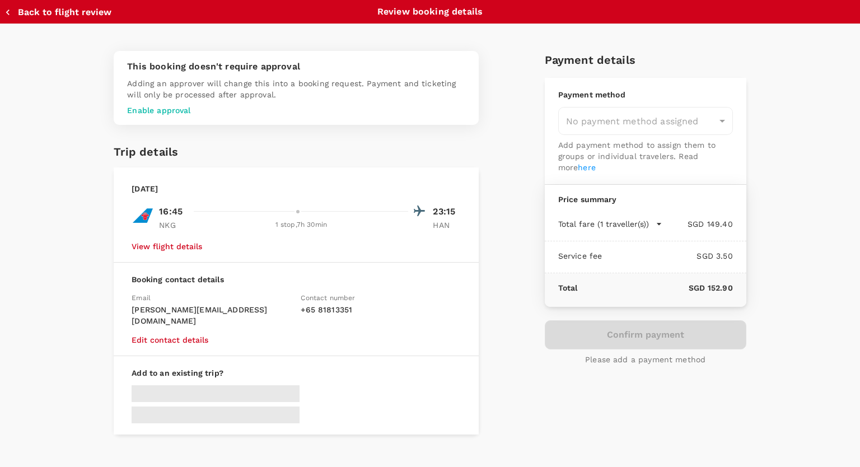
type input "9be03565-66ee-4886-9f8c-c8015ed65526"
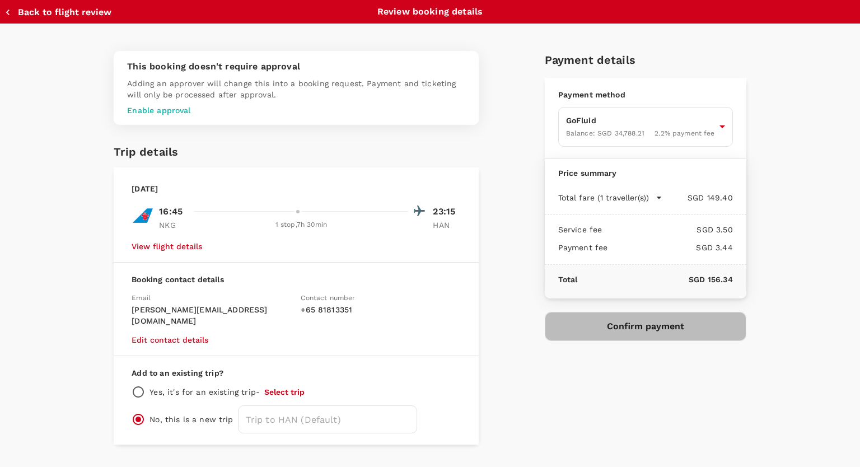
click at [639, 333] on button "Confirm payment" at bounding box center [646, 326] width 202 height 29
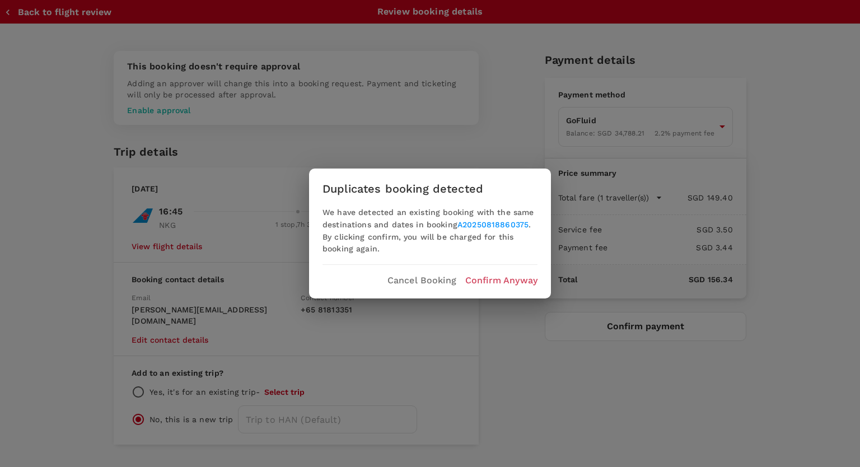
click at [487, 208] on div "We have detected an existing booking with the same destinations and dates in bo…" at bounding box center [430, 231] width 215 height 49
drag, startPoint x: 619, startPoint y: 408, endPoint x: 439, endPoint y: 283, distance: 219.4
click at [439, 283] on div "Duplicates booking detected We have detected an existing booking with the same …" at bounding box center [430, 233] width 860 height 467
click at [439, 283] on p "Cancel Booking" at bounding box center [422, 280] width 69 height 13
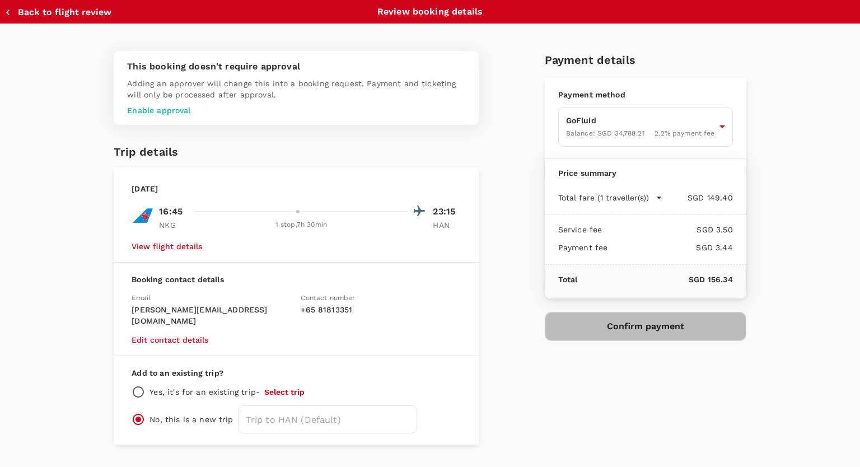
click at [603, 319] on button "Confirm payment" at bounding box center [646, 326] width 202 height 29
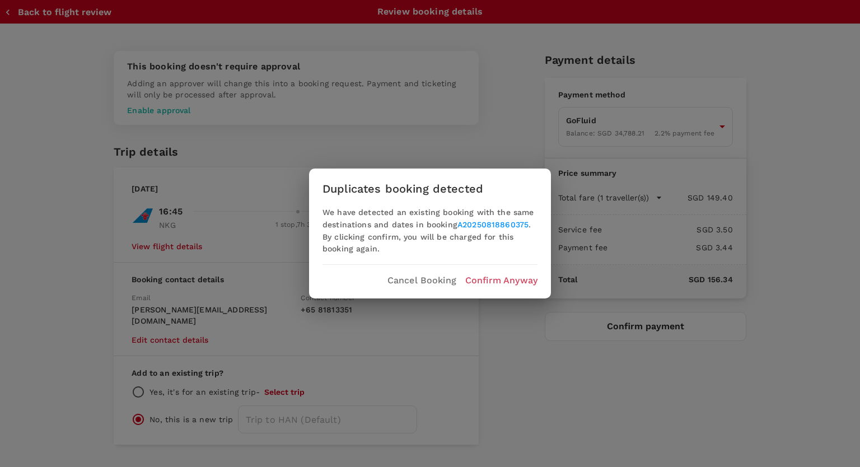
click at [518, 278] on p "Confirm Anyway" at bounding box center [501, 280] width 72 height 13
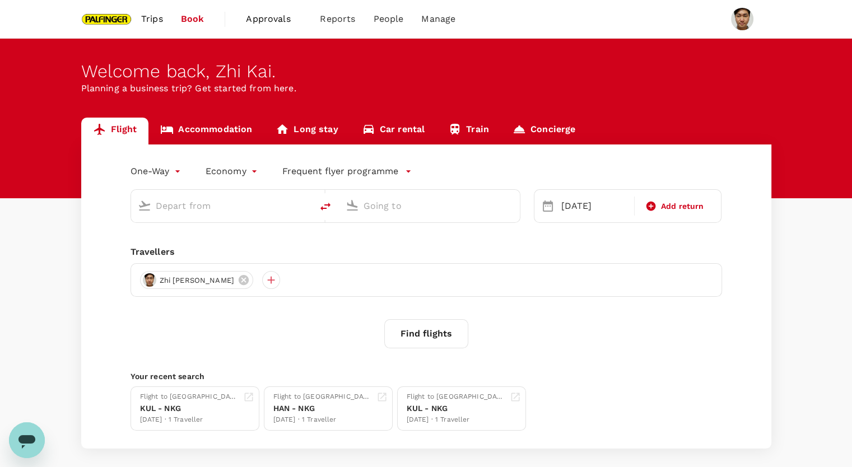
type input "Nanjing Lukou Intl (NKG)"
type input "Noi Bai Intl (HAN)"
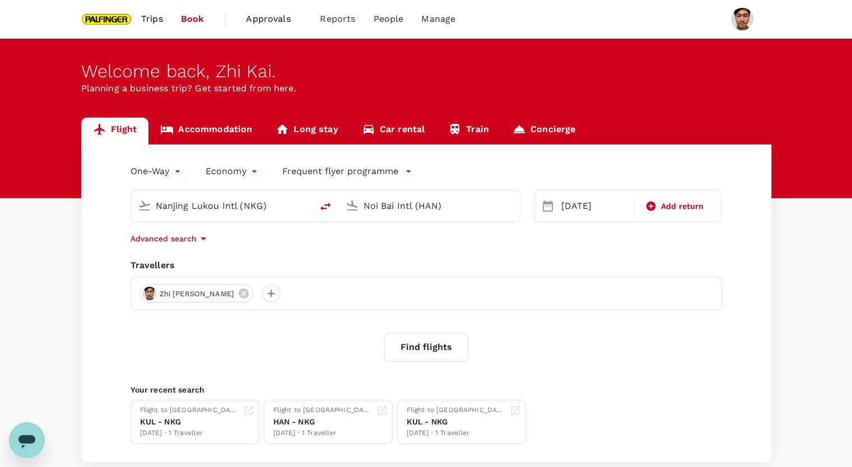
click at [156, 14] on span "Trips" at bounding box center [152, 18] width 22 height 13
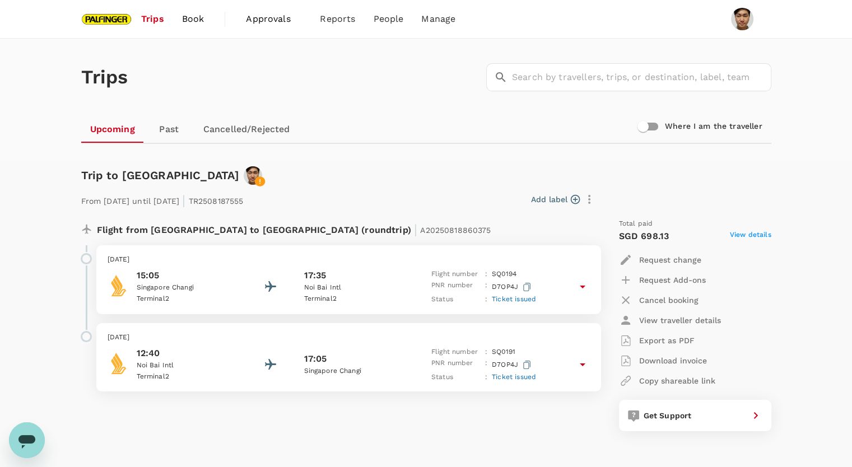
scroll to position [92, 0]
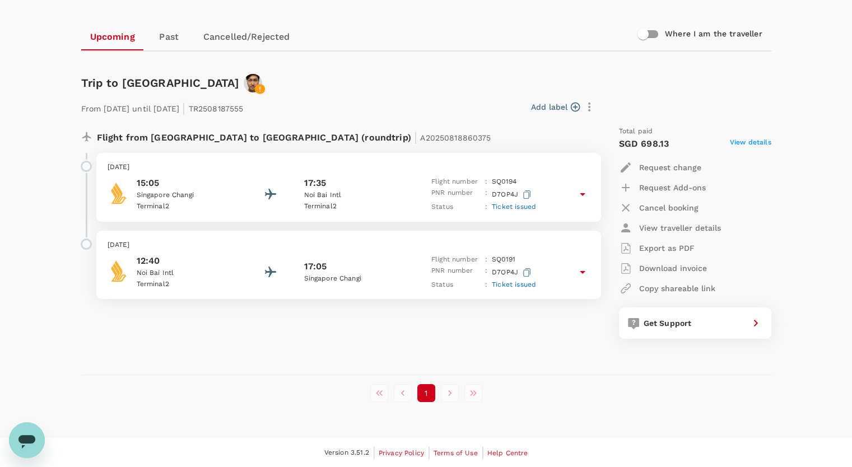
click at [450, 398] on li "pagination navigation" at bounding box center [450, 393] width 24 height 18
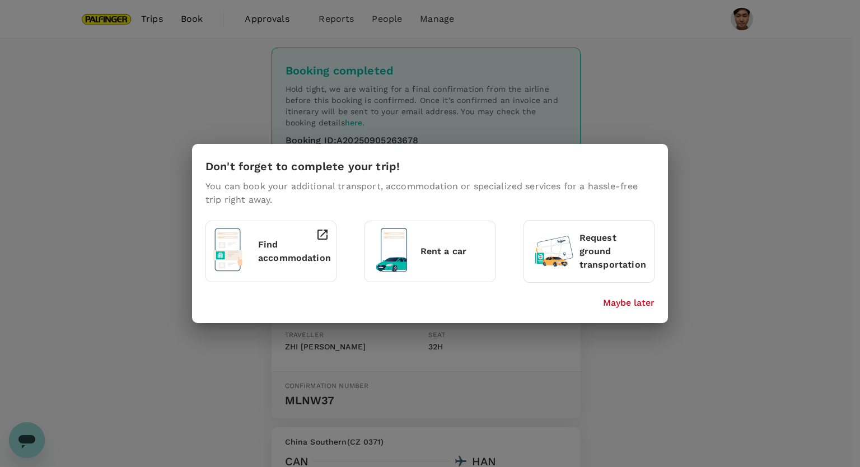
click at [637, 308] on p "Maybe later" at bounding box center [629, 302] width 52 height 13
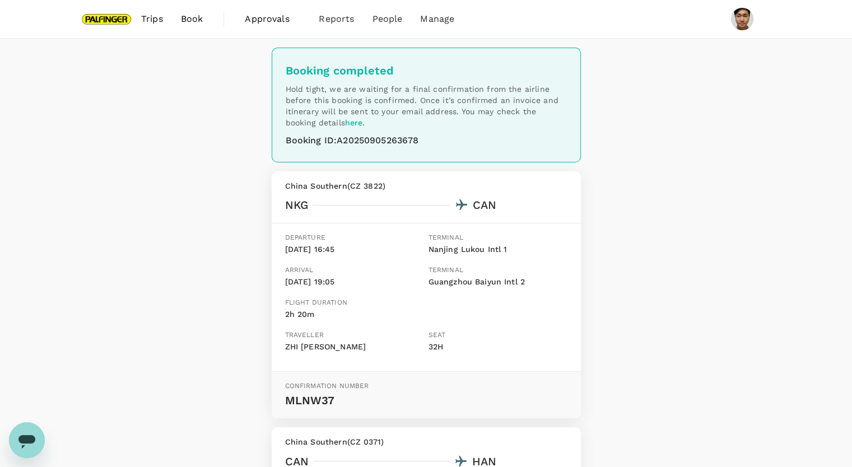
click at [141, 18] on span "Trips" at bounding box center [152, 18] width 22 height 13
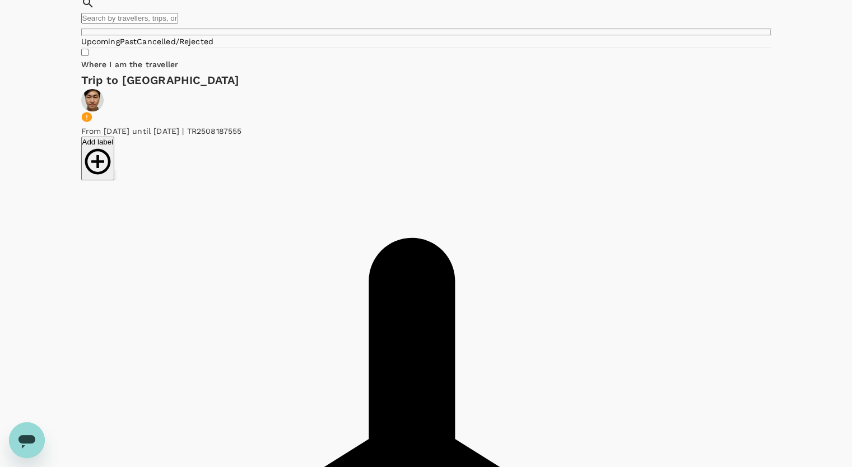
scroll to position [64, 0]
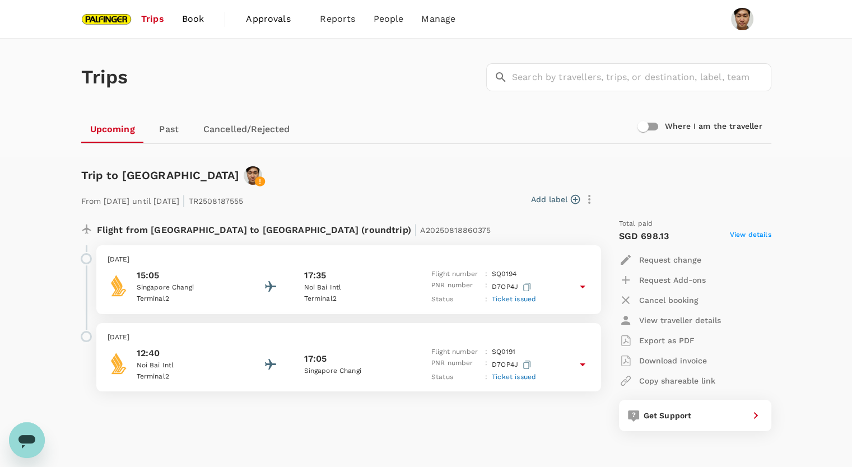
click at [393, 187] on div "Add label" at bounding box center [420, 197] width 355 height 24
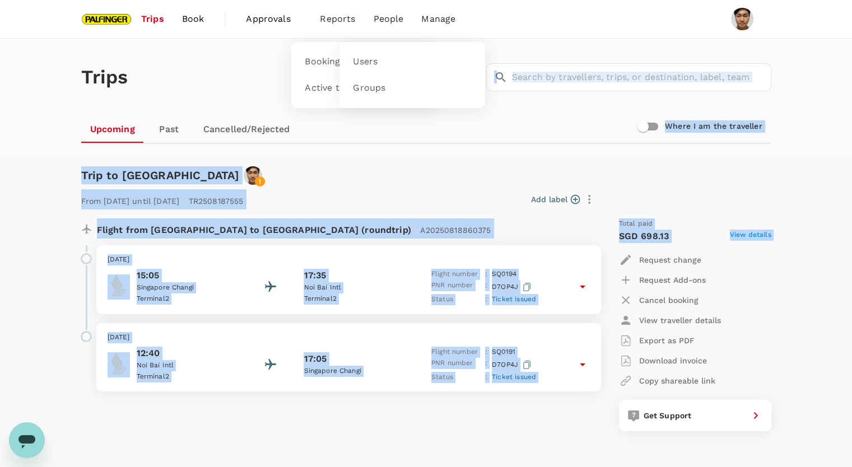
drag, startPoint x: 614, startPoint y: 258, endPoint x: 361, endPoint y: 1, distance: 360.8
click at [361, 1] on div "Trips Book Approvals 0 Reports Bookings Active travel People Users Groups Manag…" at bounding box center [426, 438] width 852 height 876
click at [195, 11] on link "Book" at bounding box center [193, 19] width 40 height 38
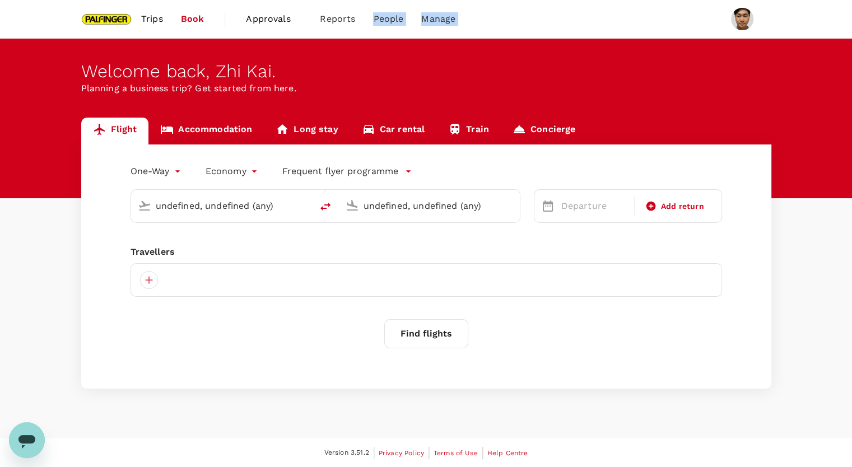
type input "Nanjing Lukou Intl (NKG)"
type input "Noi Bai Intl (HAN)"
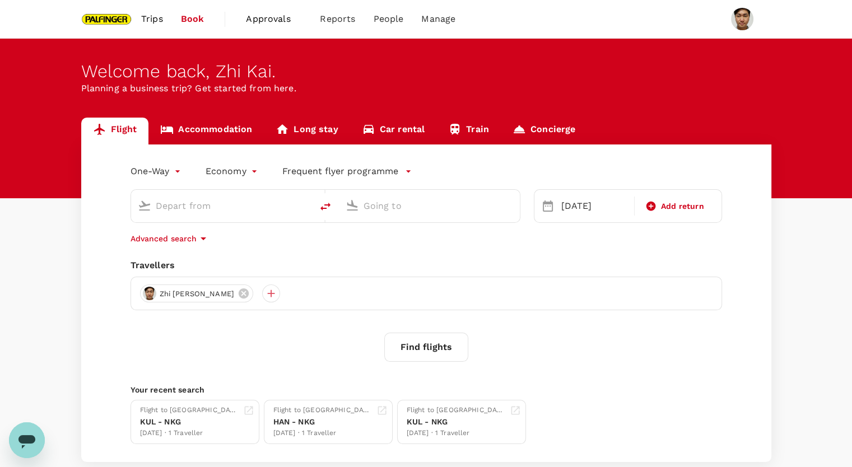
type input "Nanjing Lukou Intl (NKG)"
type input "Noi Bai Intl (HAN)"
click at [329, 204] on icon "delete" at bounding box center [325, 207] width 10 height 8
type input "Noi Bai Intl (HAN)"
click at [418, 202] on input "Nanjing Lukou Intl (NKG)" at bounding box center [430, 205] width 133 height 17
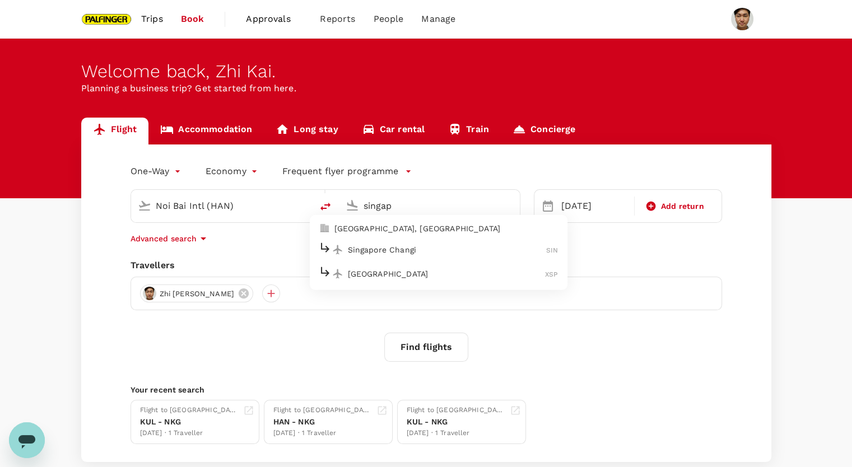
click at [456, 244] on p "Singapore Changi" at bounding box center [447, 249] width 199 height 11
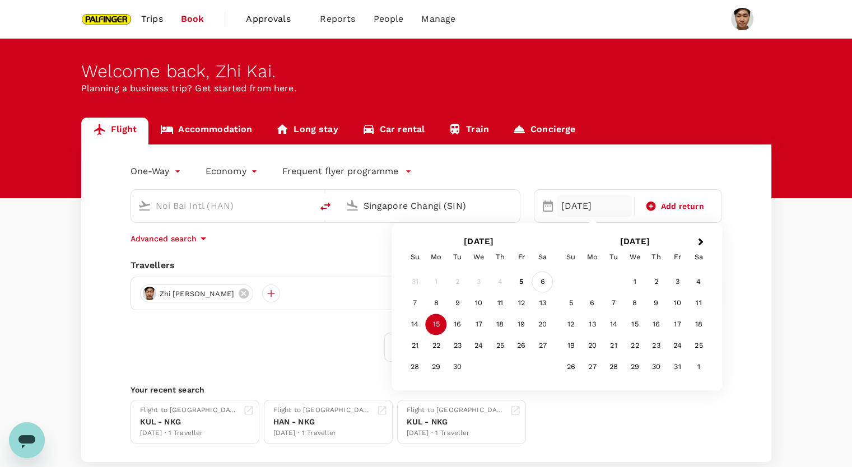
type input "Singapore Changi (SIN)"
click at [482, 322] on div "17" at bounding box center [478, 324] width 21 height 21
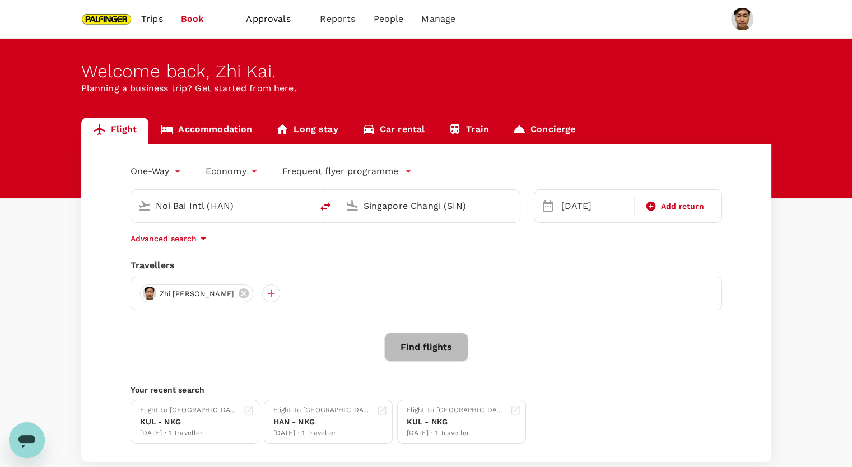
click at [431, 352] on button "Find flights" at bounding box center [426, 347] width 84 height 29
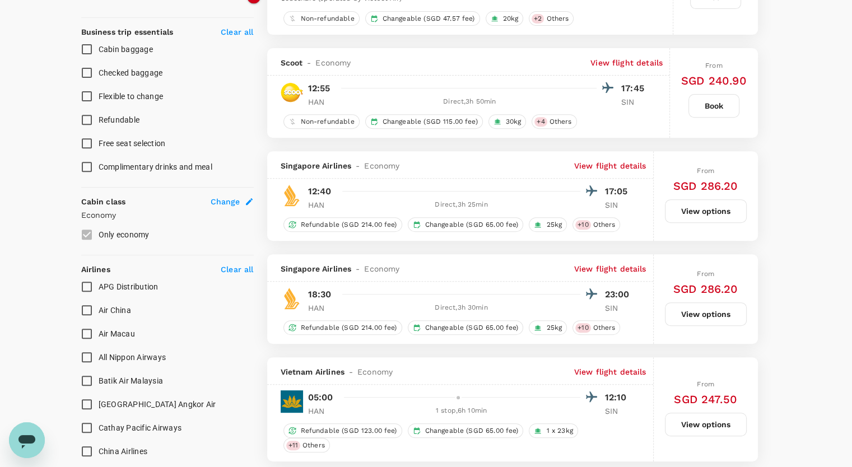
scroll to position [444, 0]
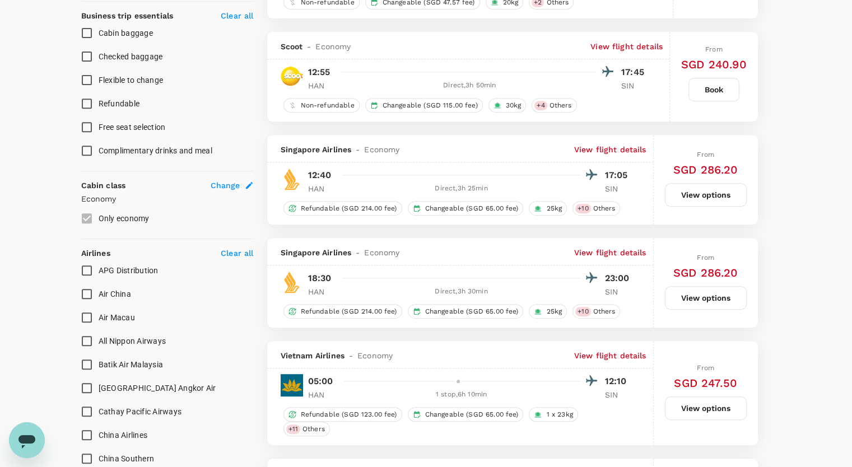
type input "1470"
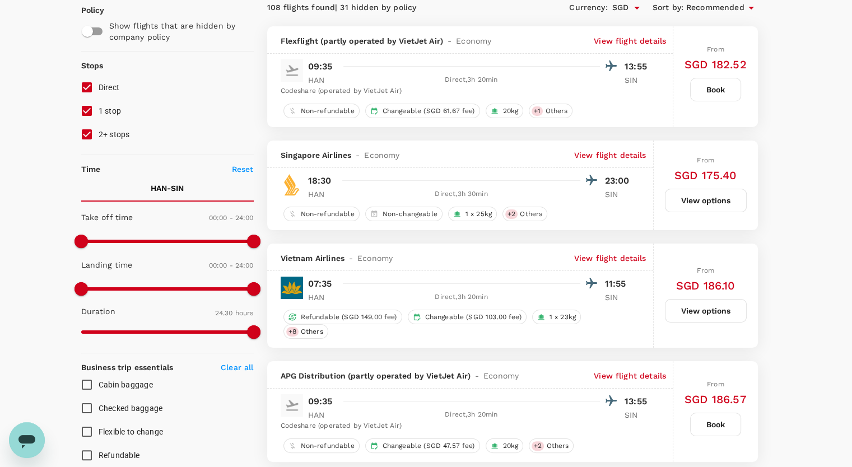
scroll to position [0, 0]
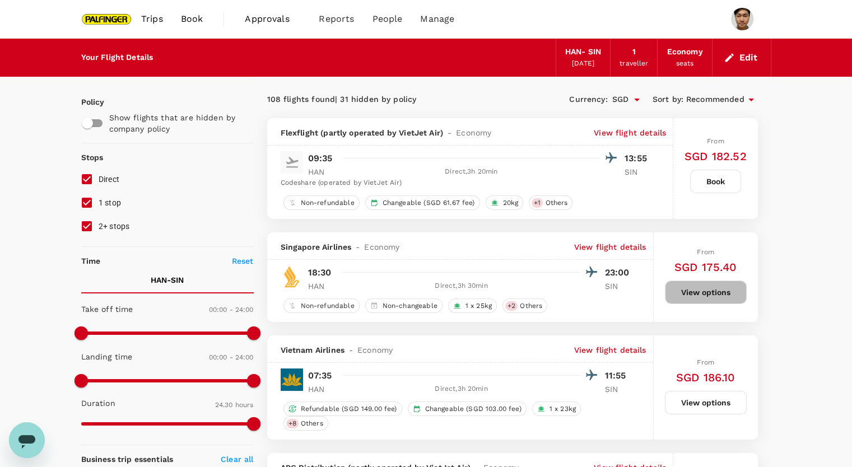
click at [668, 286] on button "View options" at bounding box center [706, 293] width 82 height 24
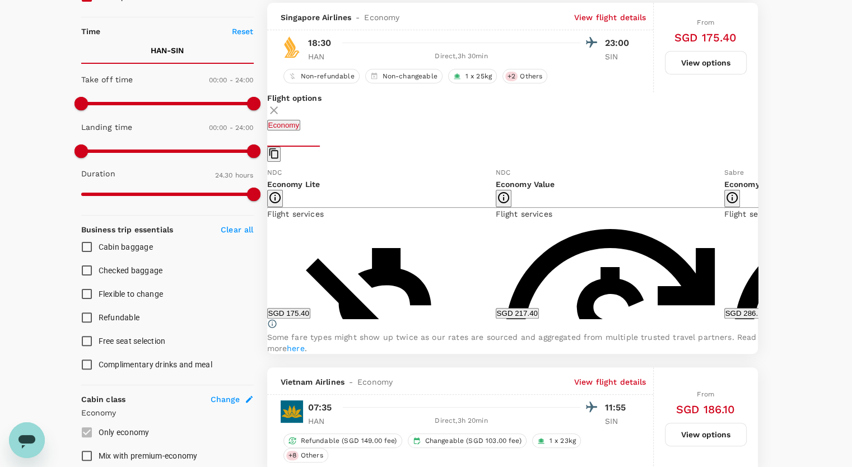
scroll to position [232, 0]
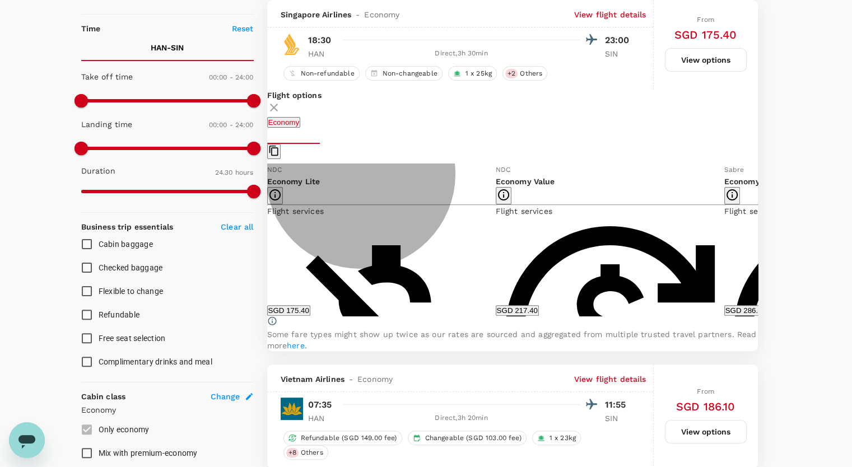
click at [539, 313] on button "SGD 217.40" at bounding box center [517, 310] width 43 height 11
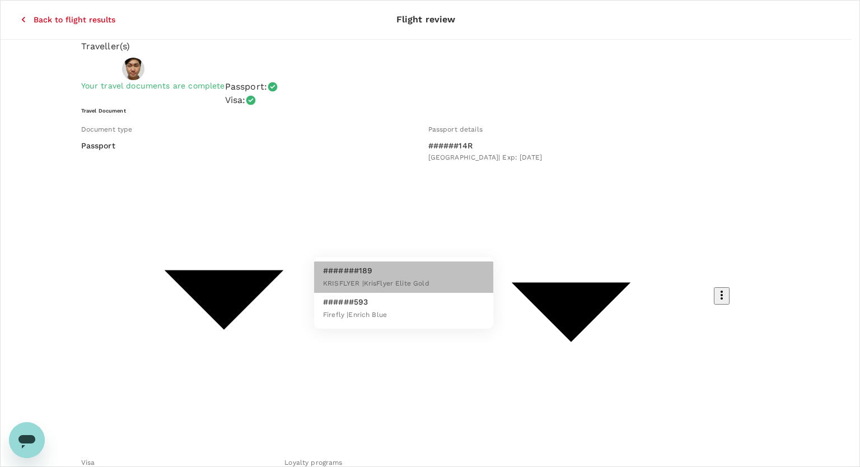
click at [455, 276] on li "#######189 KRISFLYER | KrisFlyer Elite Gold" at bounding box center [403, 277] width 179 height 31
type input "eb5d05e1-1e80-45d6-8f2e-dfbb4304c65d"
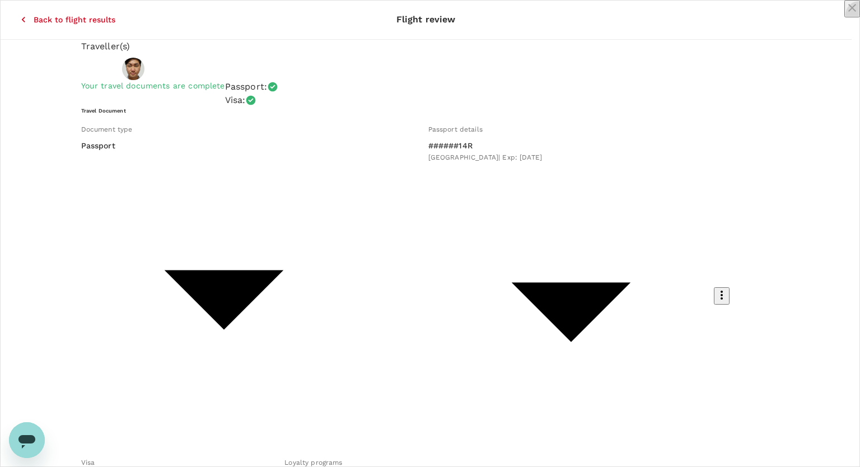
click at [846, 15] on icon "close" at bounding box center [852, 7] width 13 height 13
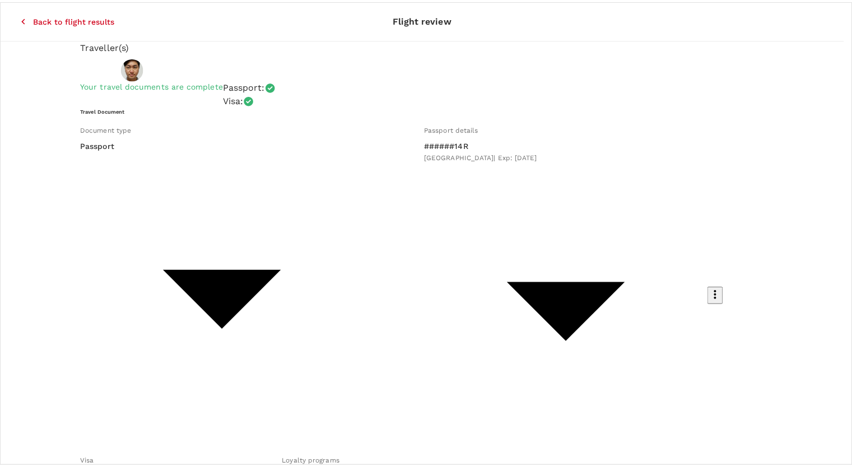
scroll to position [22, 0]
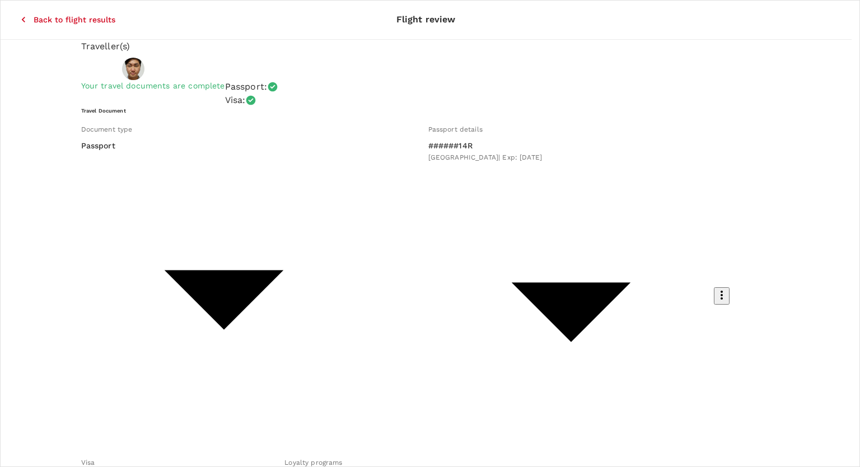
click at [212, 284] on p "Select" at bounding box center [170, 289] width 82 height 11
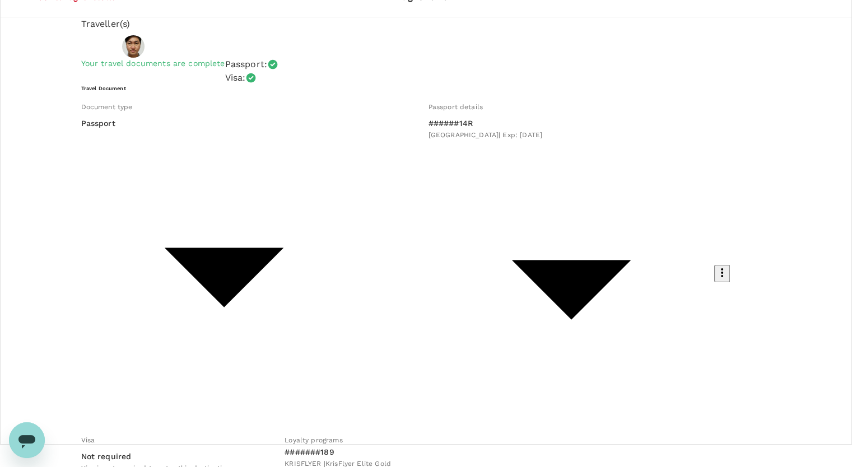
scroll to position [39, 0]
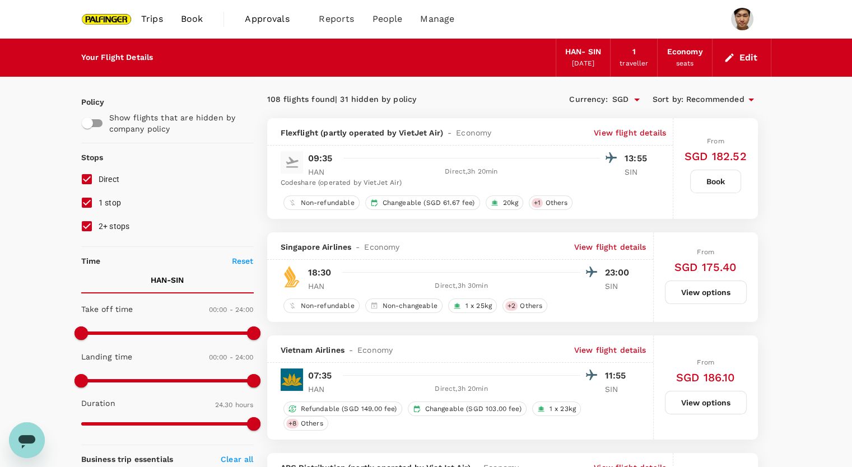
click at [619, 249] on p "View flight details" at bounding box center [610, 246] width 72 height 11
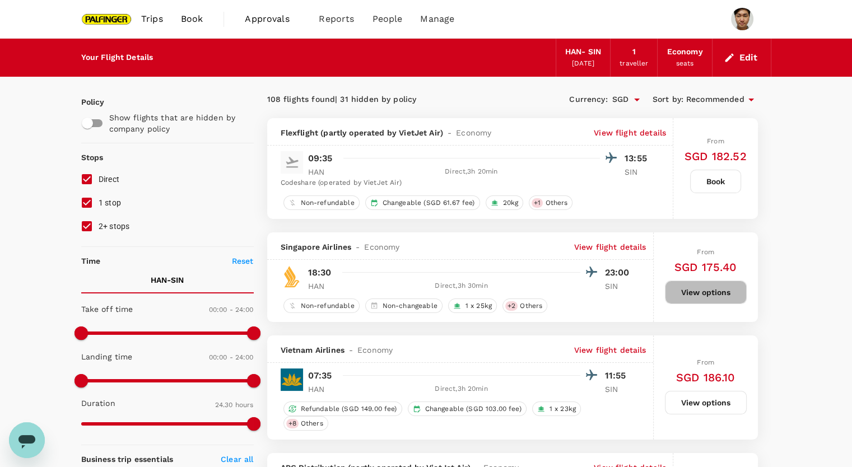
click at [682, 294] on button "View options" at bounding box center [706, 293] width 82 height 24
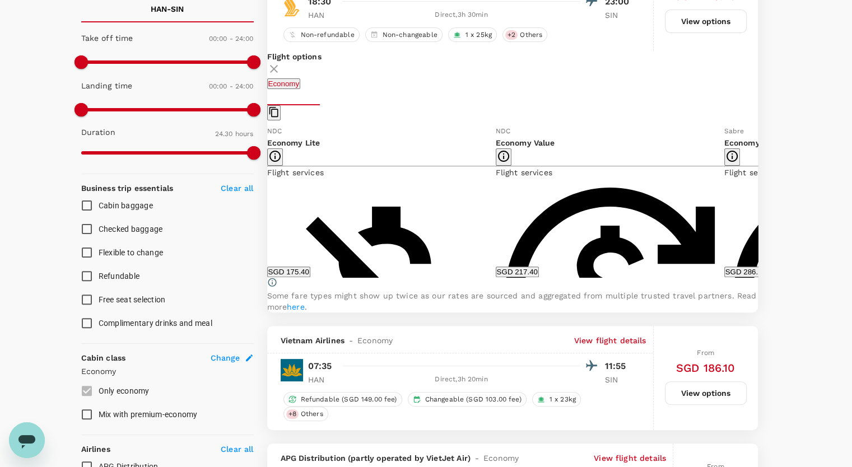
scroll to position [272, 0]
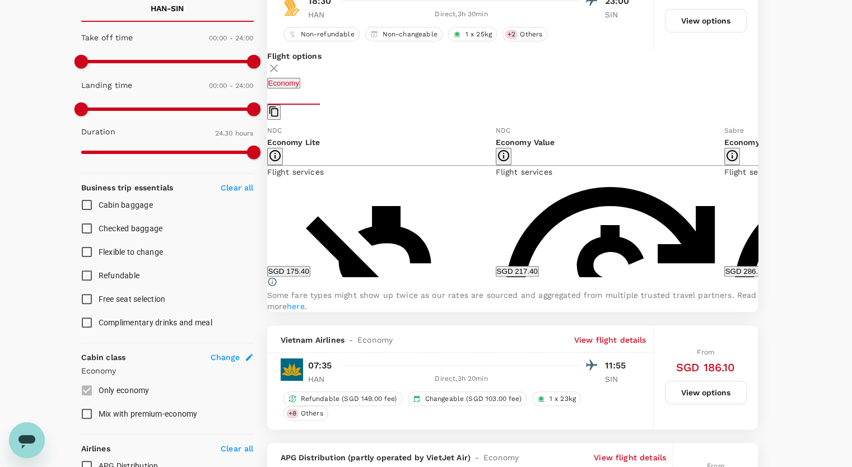
click at [761, 206] on icon at bounding box center [766, 200] width 11 height 11
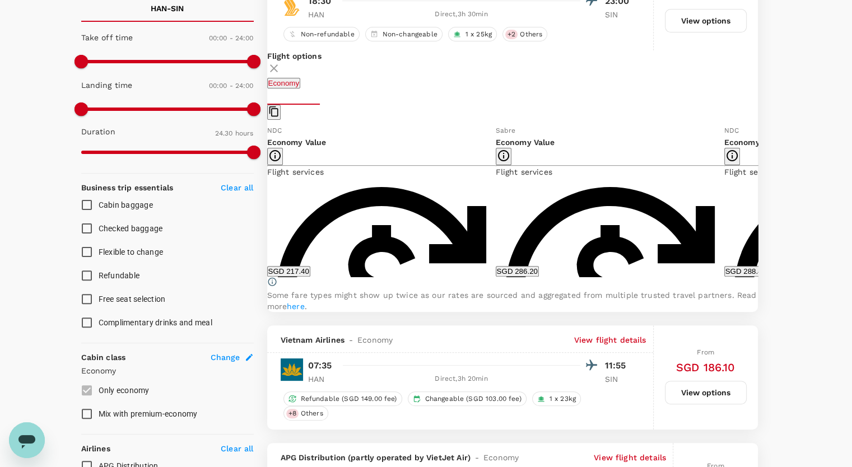
click at [310, 276] on button "SGD 217.40" at bounding box center [288, 271] width 43 height 11
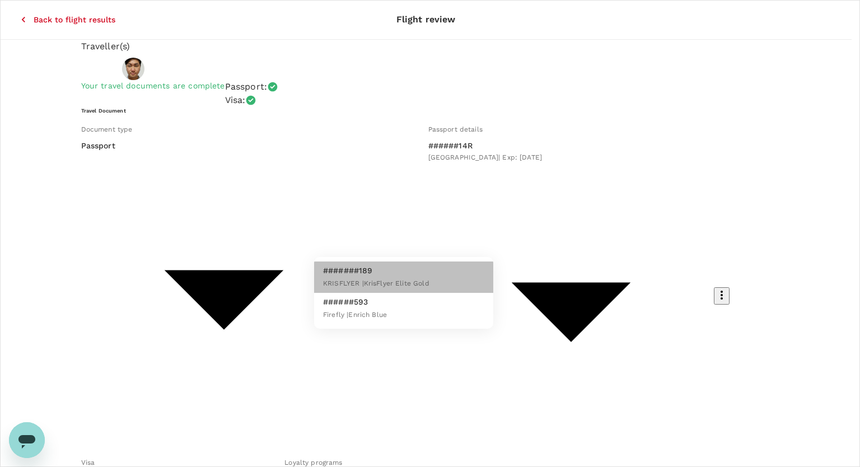
click at [386, 273] on p "#######189" at bounding box center [376, 270] width 106 height 11
type input "eb5d05e1-1e80-45d6-8f2e-dfbb4304c65d"
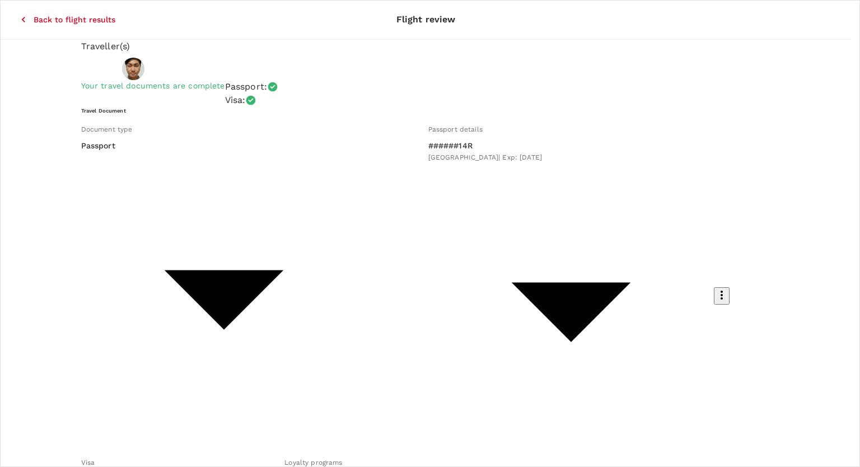
click at [212, 306] on p "Select" at bounding box center [170, 311] width 82 height 11
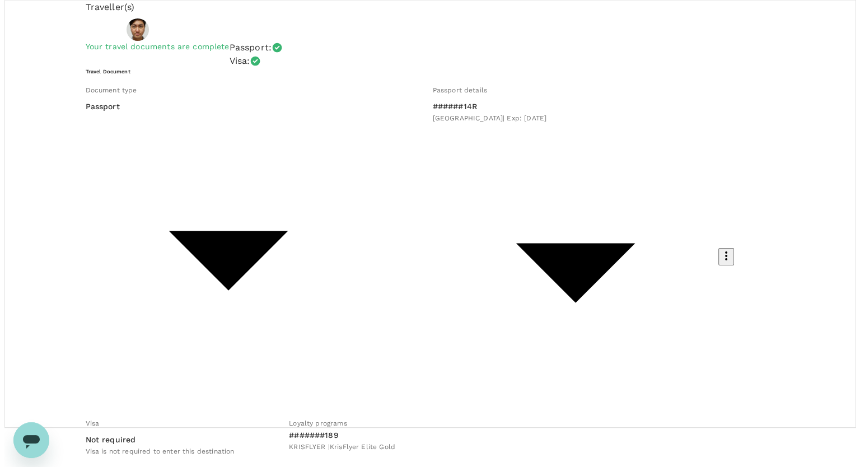
scroll to position [3, 0]
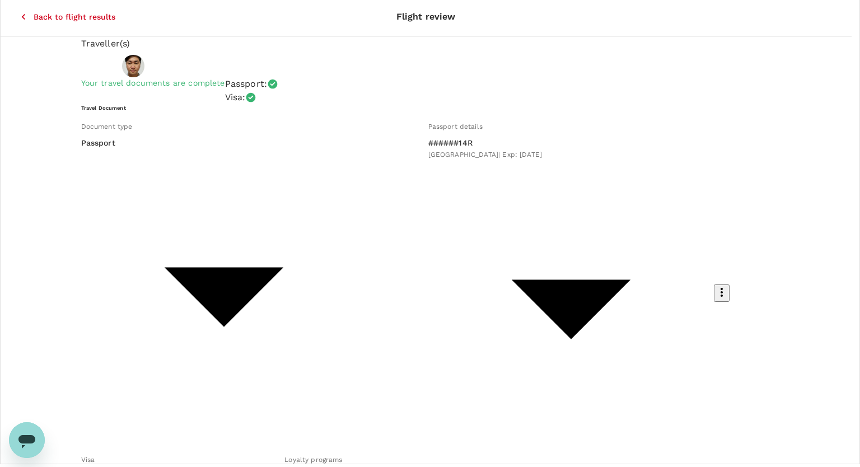
type input "9be03565-66ee-4886-9f8c-c8015ed65526"
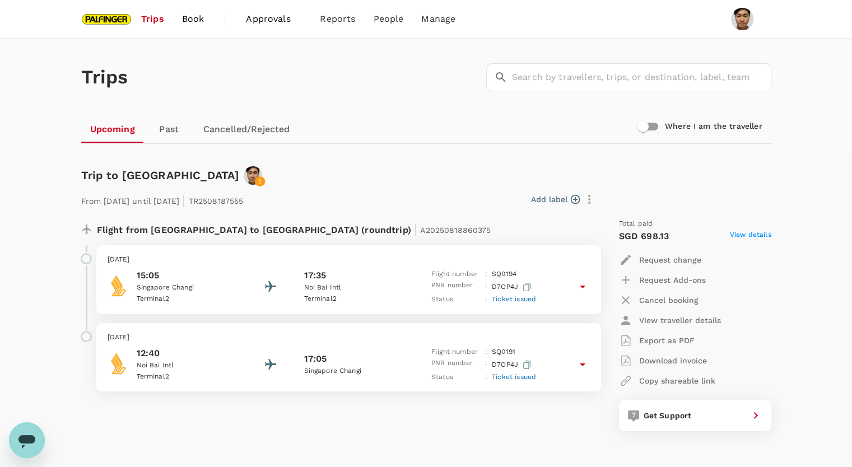
scroll to position [412, 0]
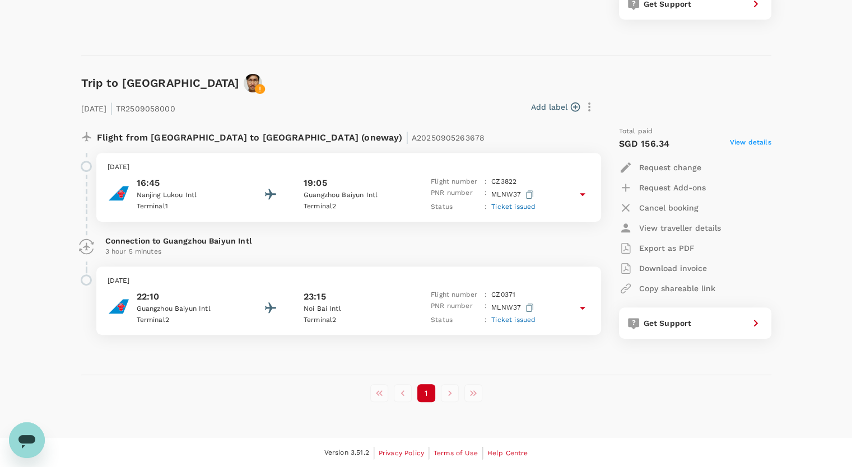
click at [450, 395] on li "pagination navigation" at bounding box center [450, 393] width 24 height 18
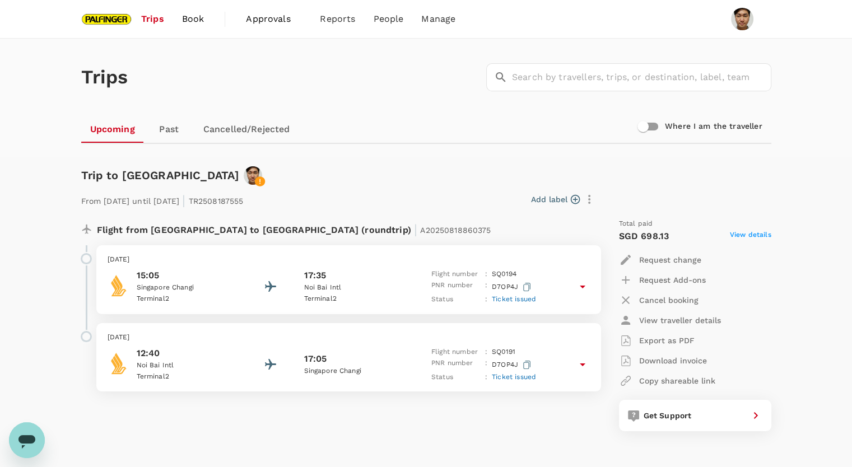
click at [146, 16] on span "Trips" at bounding box center [152, 18] width 23 height 13
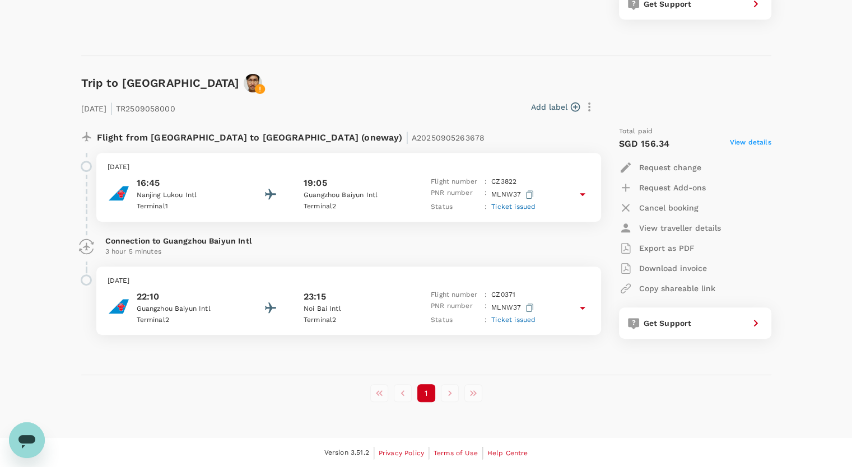
scroll to position [411, 0]
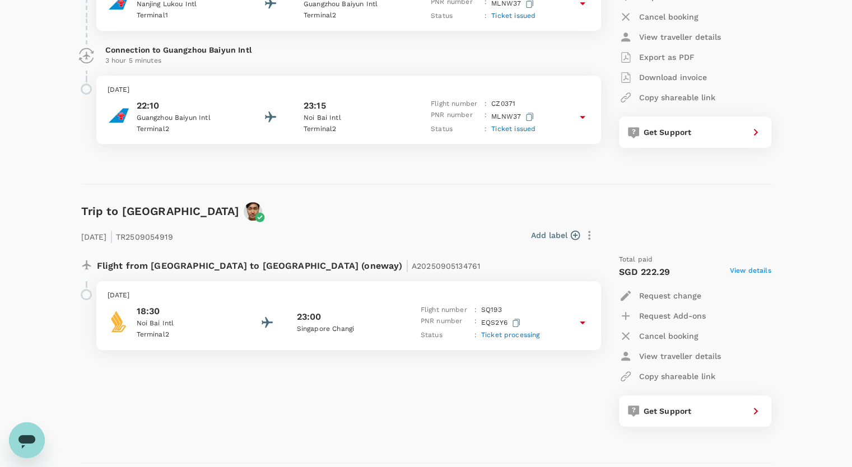
scroll to position [604, 0]
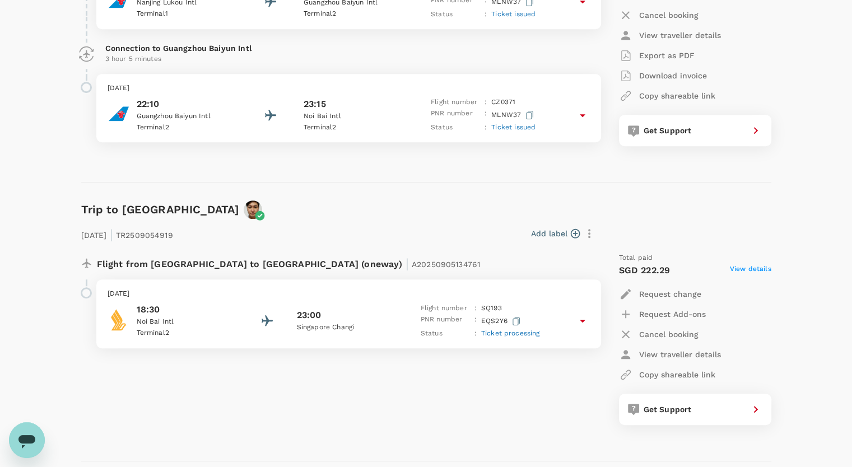
click at [495, 305] on p "SQ 193" at bounding box center [491, 308] width 21 height 11
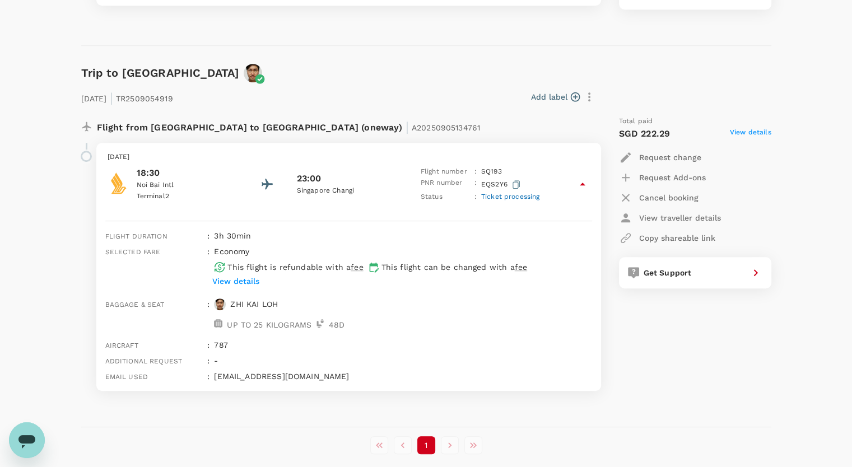
scroll to position [742, 0]
